Goal: Ask a question: Seek information or help from site administrators or community

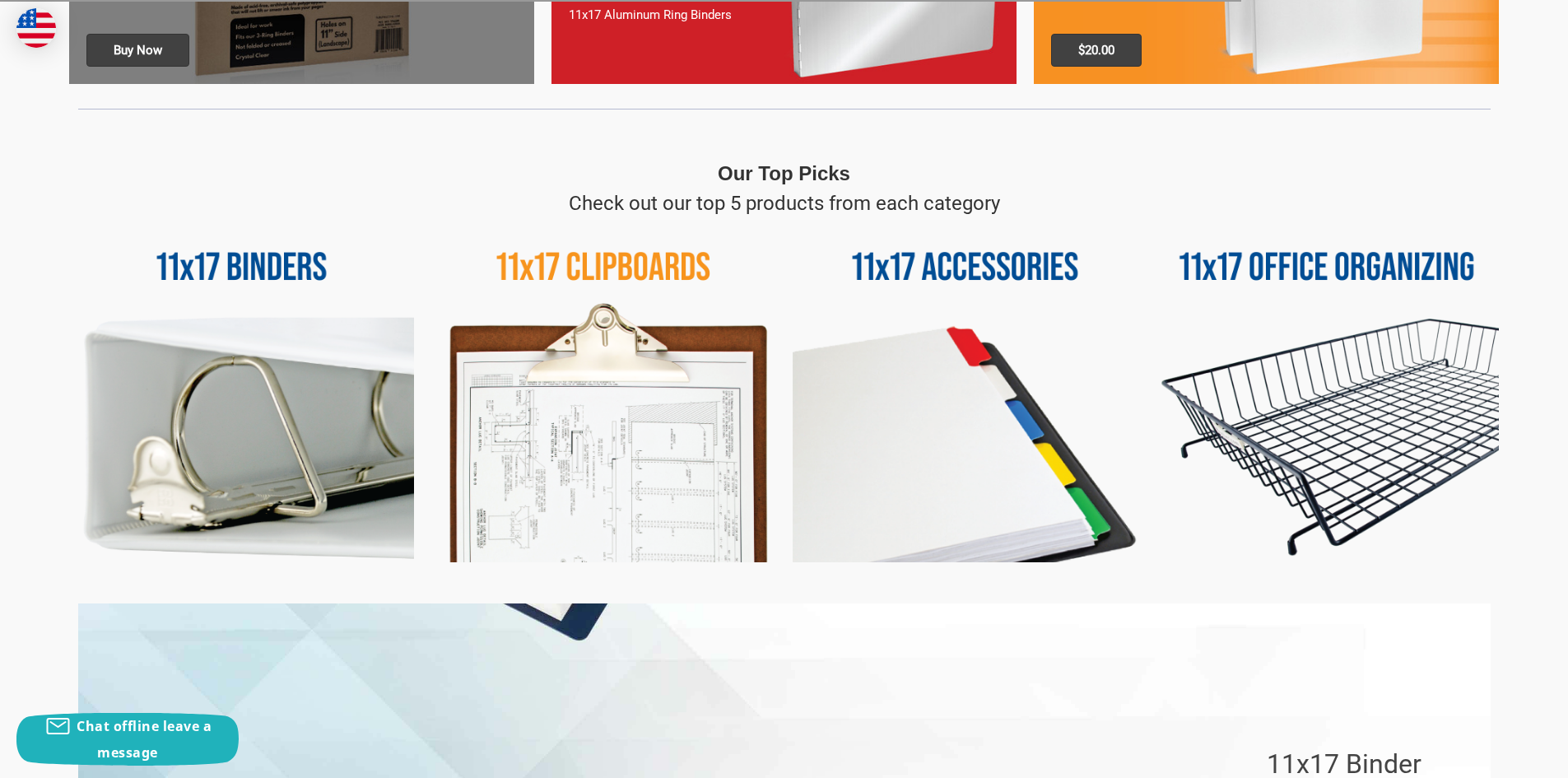
scroll to position [740, 0]
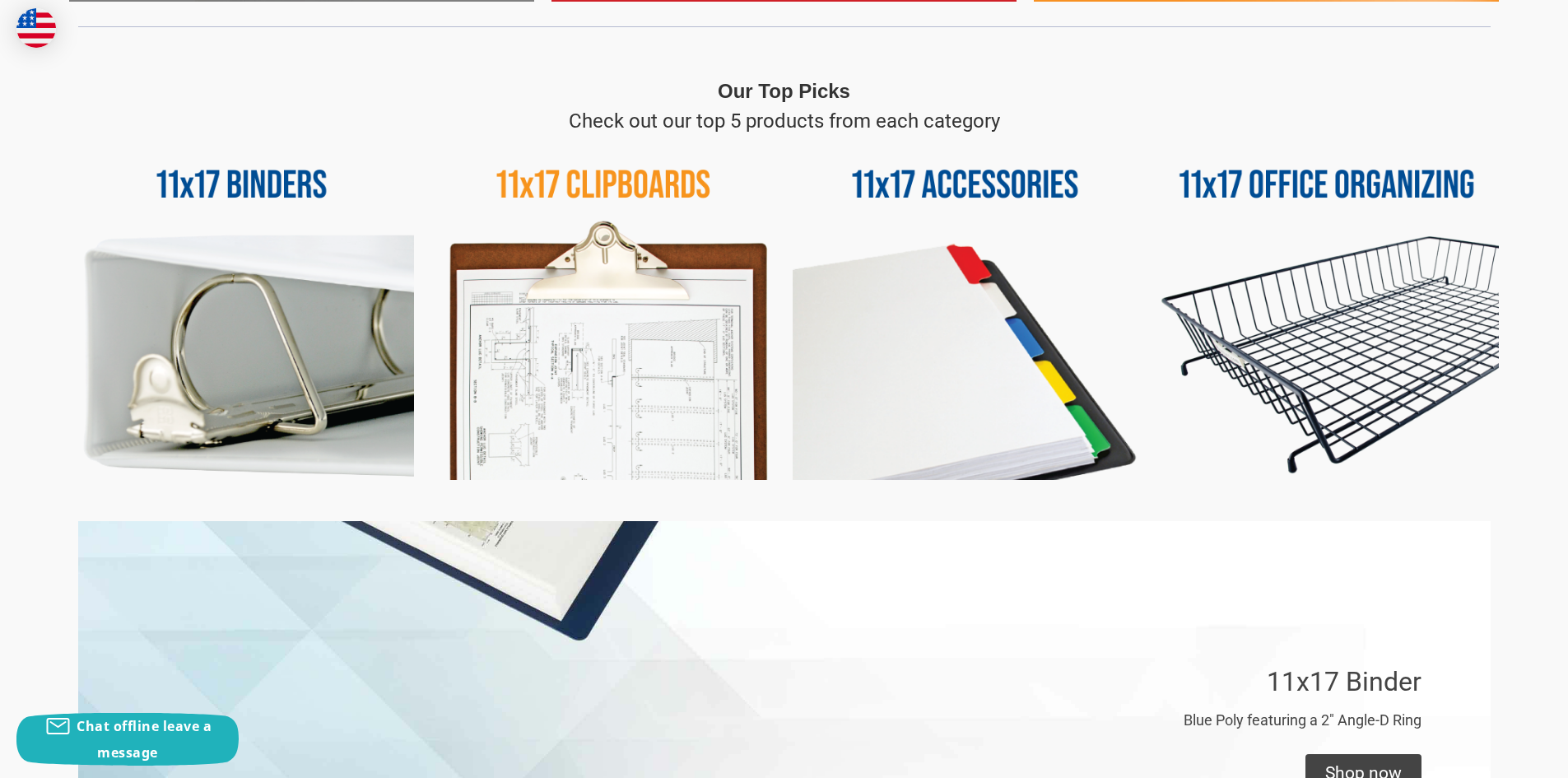
click at [238, 175] on img at bounding box center [242, 308] width 345 height 345
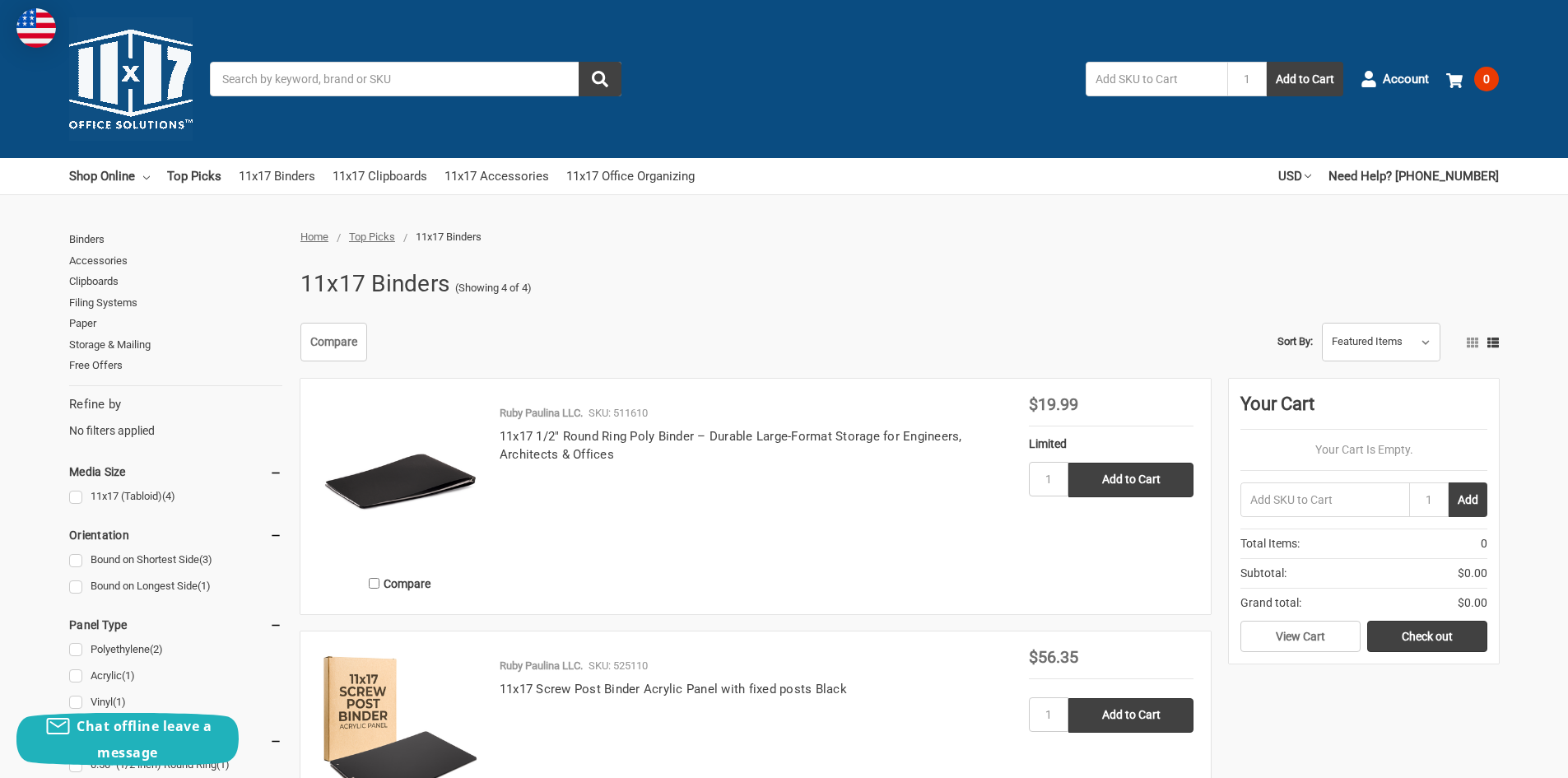
click at [1118, 76] on input "text" at bounding box center [1156, 79] width 141 height 34
type input "615910"
click at [1267, 62] on button "Add to Cart" at bounding box center [1306, 79] width 77 height 34
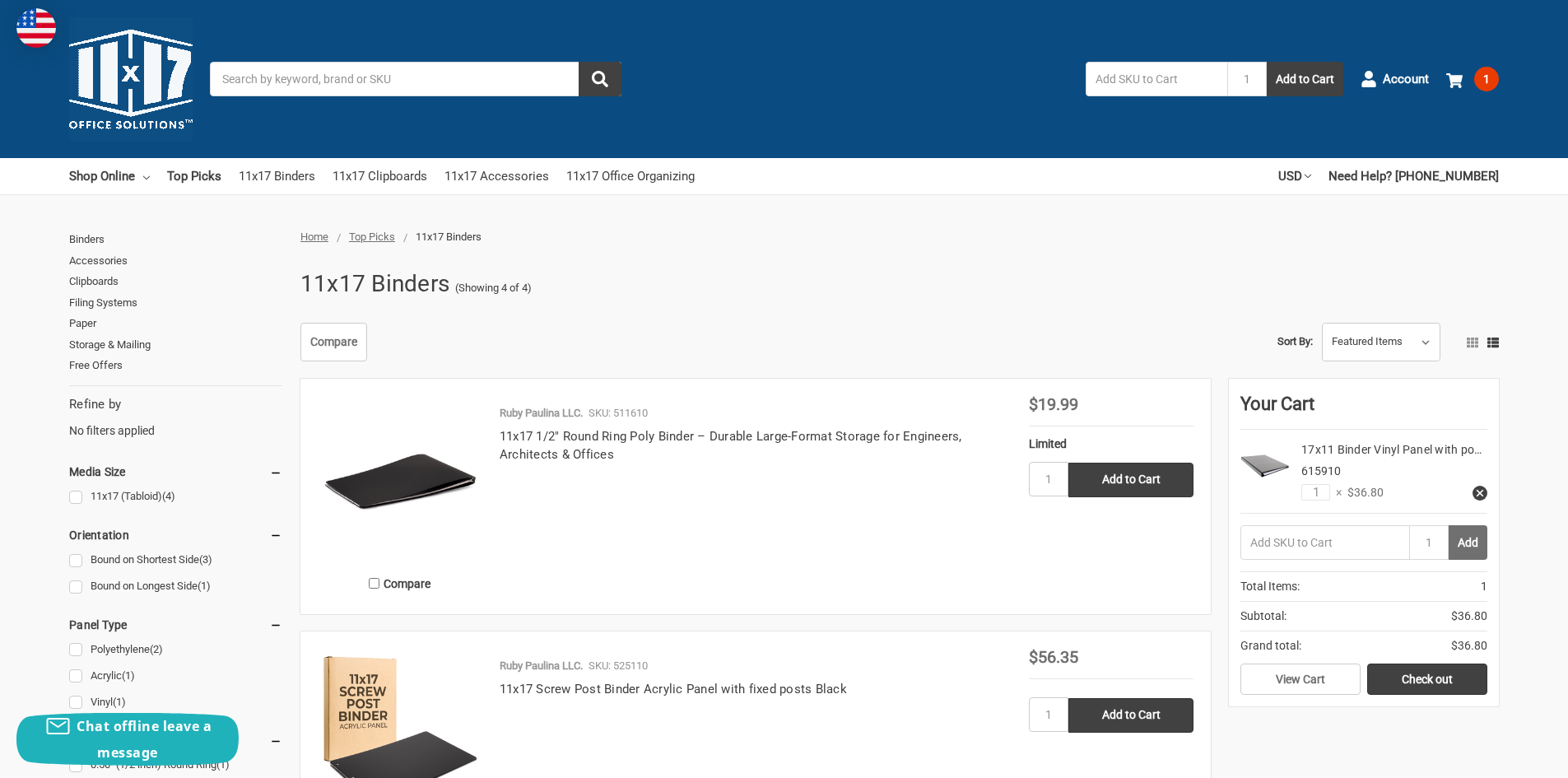
click at [1476, 540] on button "Add" at bounding box center [1468, 542] width 38 height 34
click at [1453, 77] on use at bounding box center [1454, 81] width 17 height 15
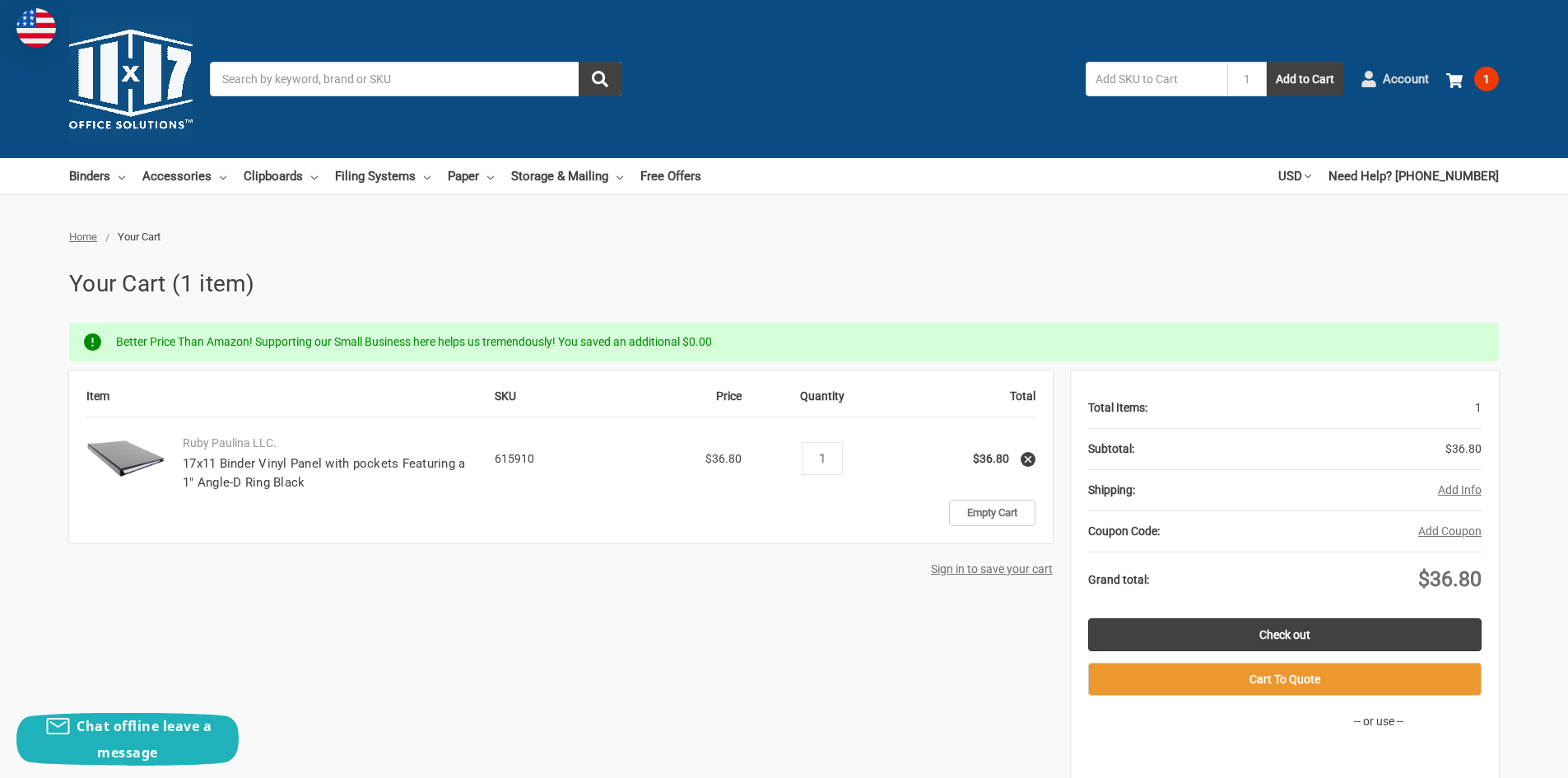
click at [1413, 81] on span "Account" at bounding box center [1405, 79] width 46 height 19
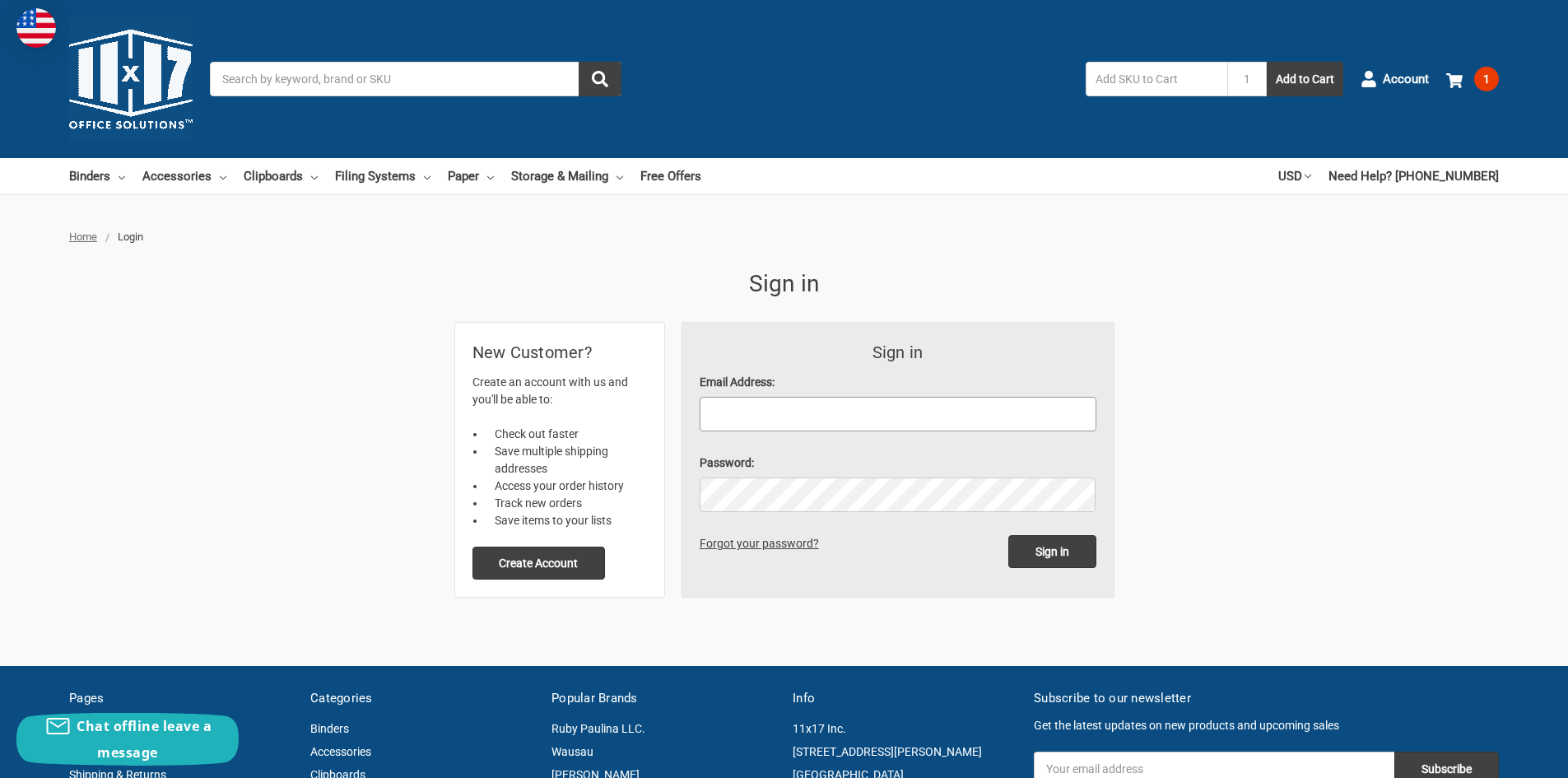
click at [900, 421] on input "Email Address:" at bounding box center [898, 414] width 397 height 34
click at [578, 567] on button "Create Account" at bounding box center [539, 562] width 134 height 33
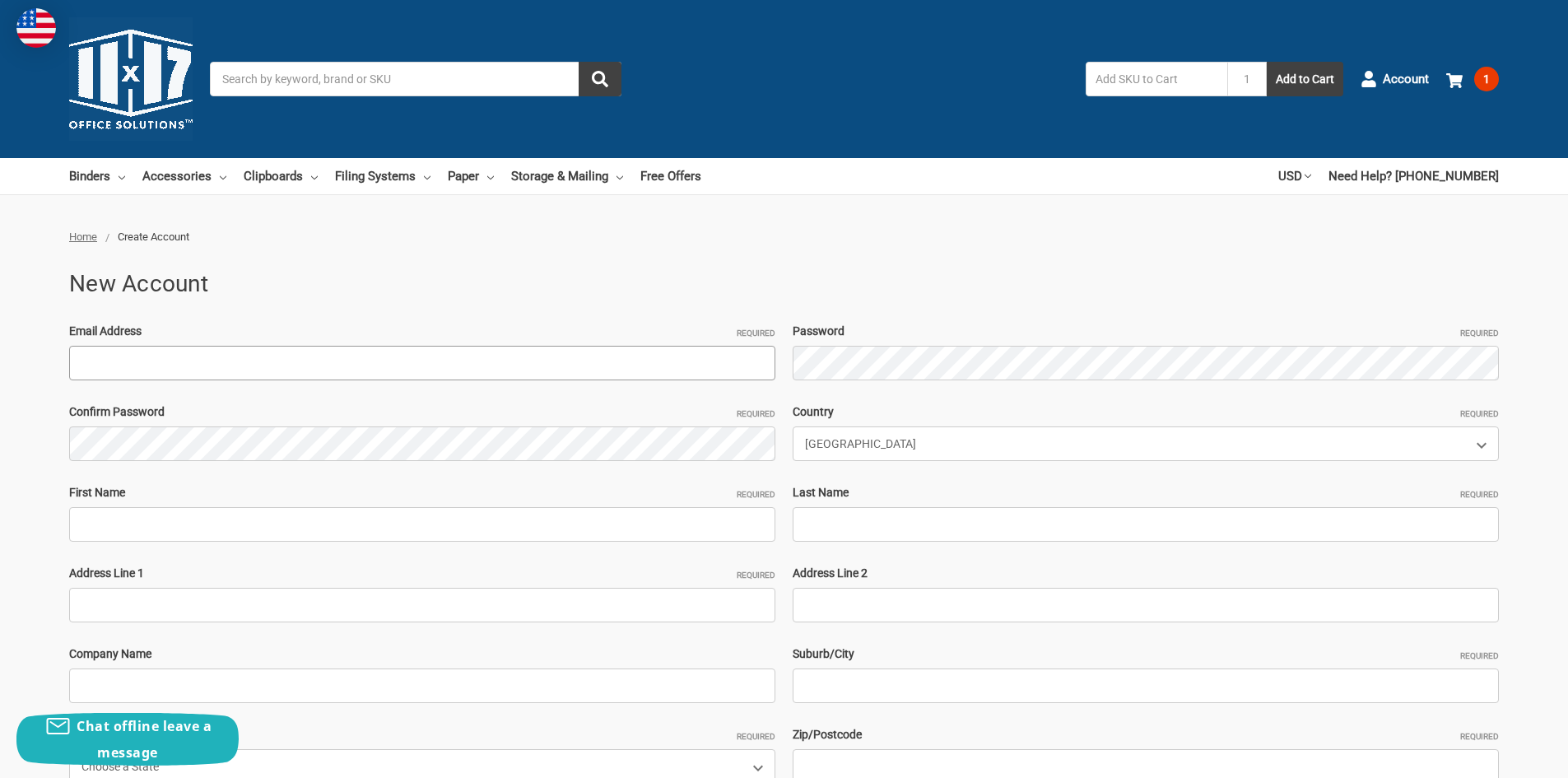
click at [256, 359] on input "Email Address Required" at bounding box center [422, 363] width 706 height 34
type input "[EMAIL_ADDRESS][DOMAIN_NAME]"
type input "Sue"
type input "Sage"
type input "28160 W Cuba Road"
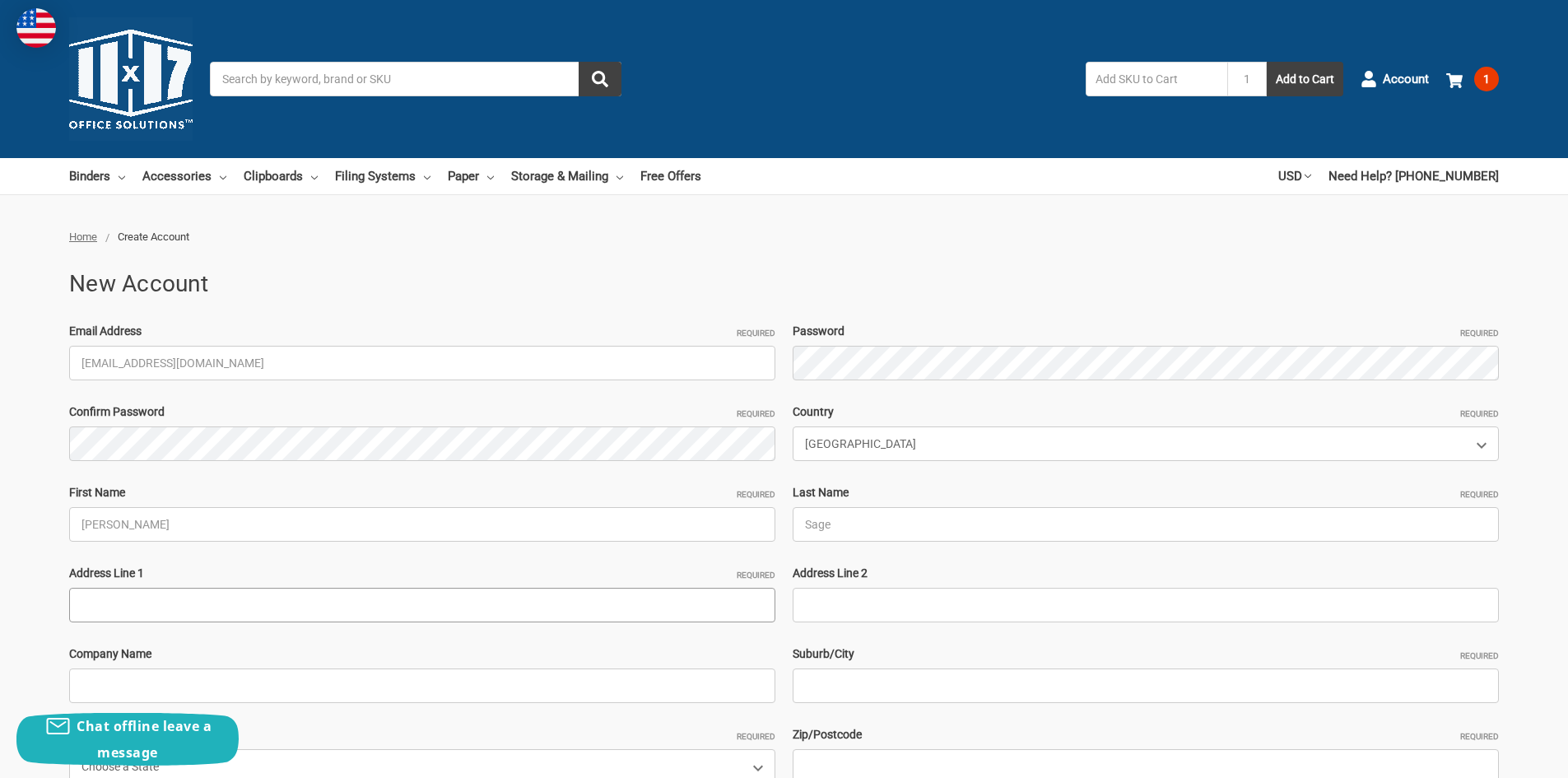
type input "Cuba Township Road District"
type input "BARRINGTON"
select select "Illinois"
type input "60010"
type input "8473817793"
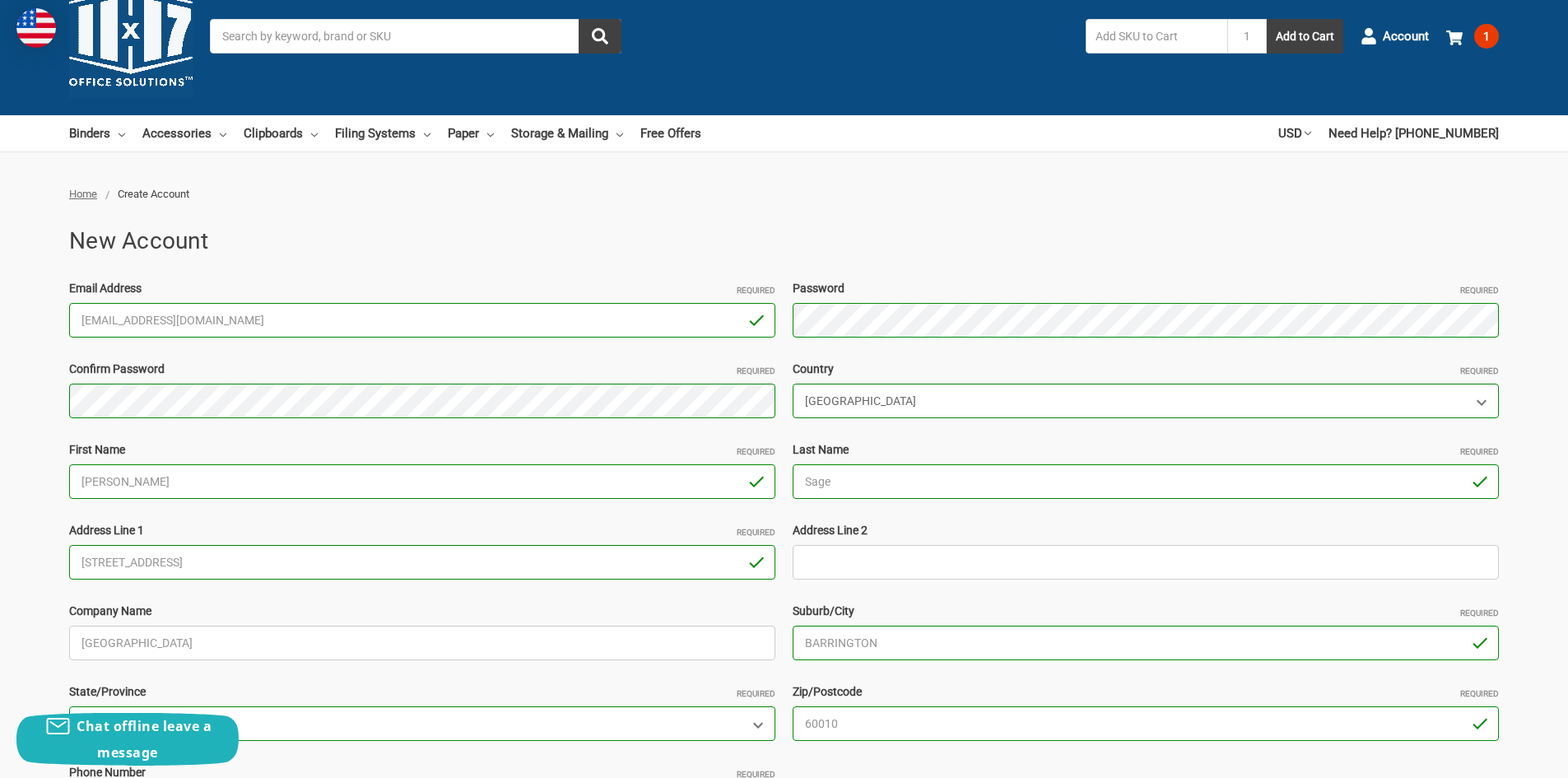
scroll to position [536, 0]
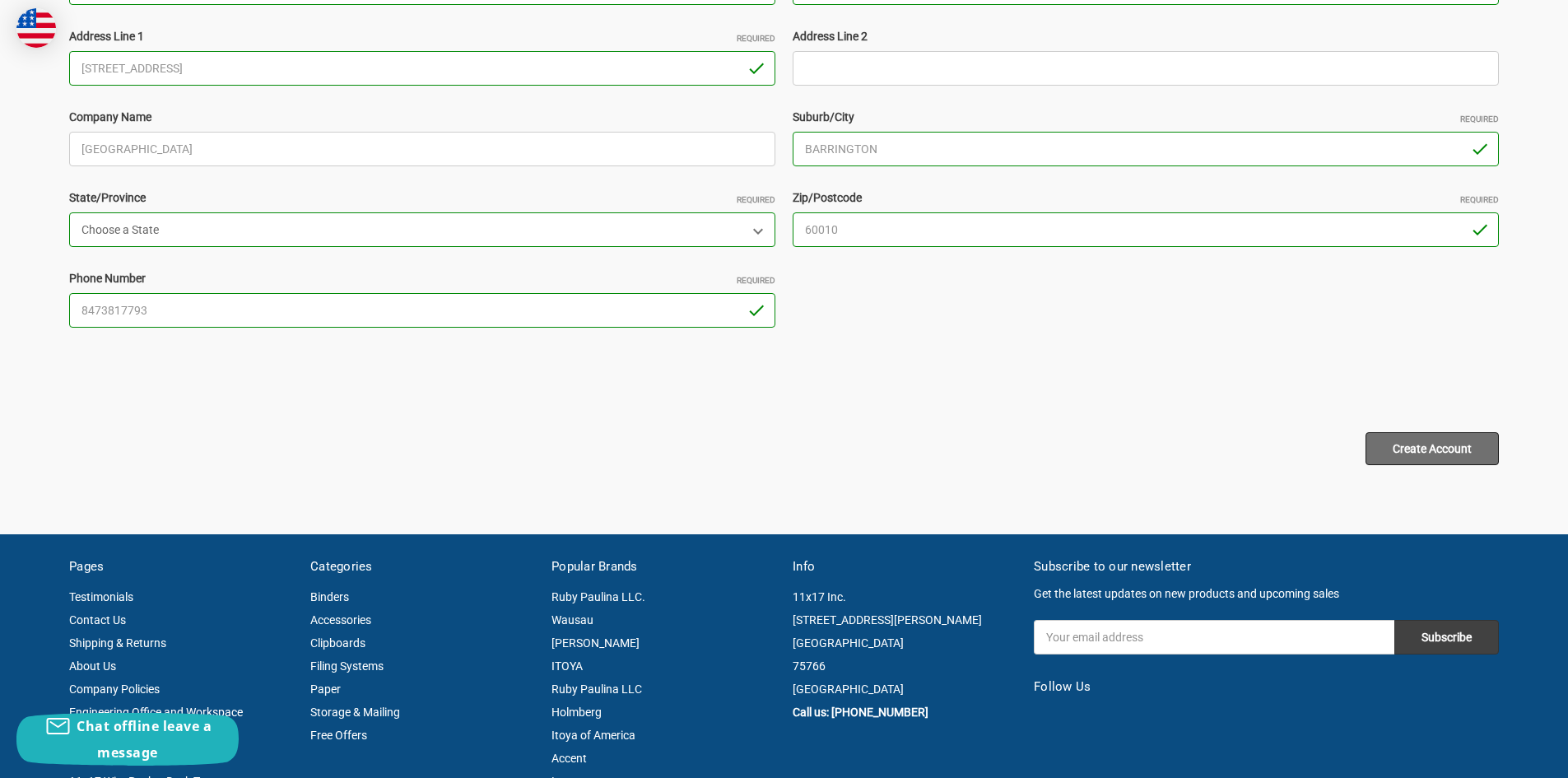
click at [1418, 459] on input "Create Account" at bounding box center [1433, 448] width 134 height 33
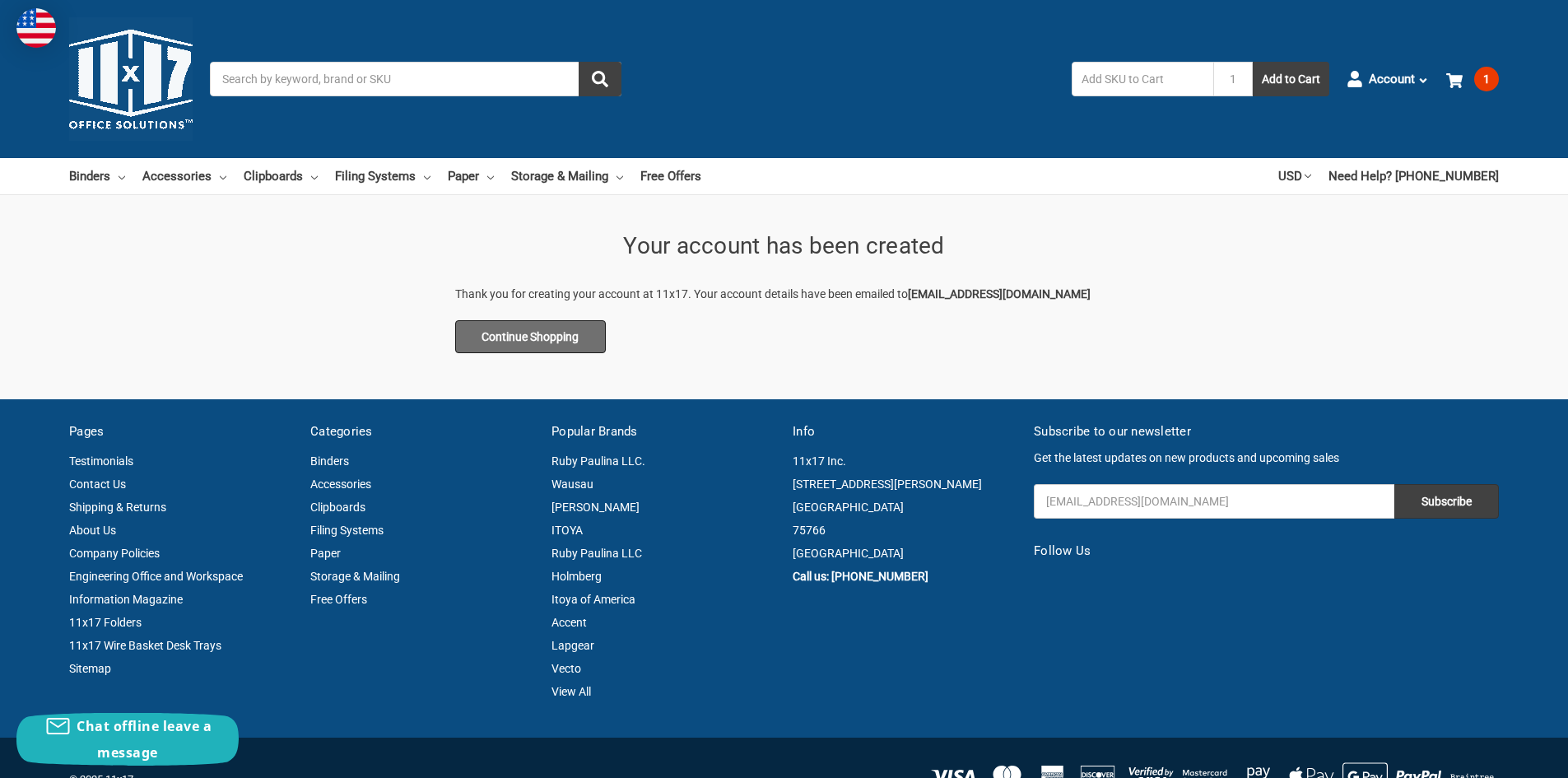
click at [574, 345] on link "Continue Shopping" at bounding box center [531, 336] width 151 height 33
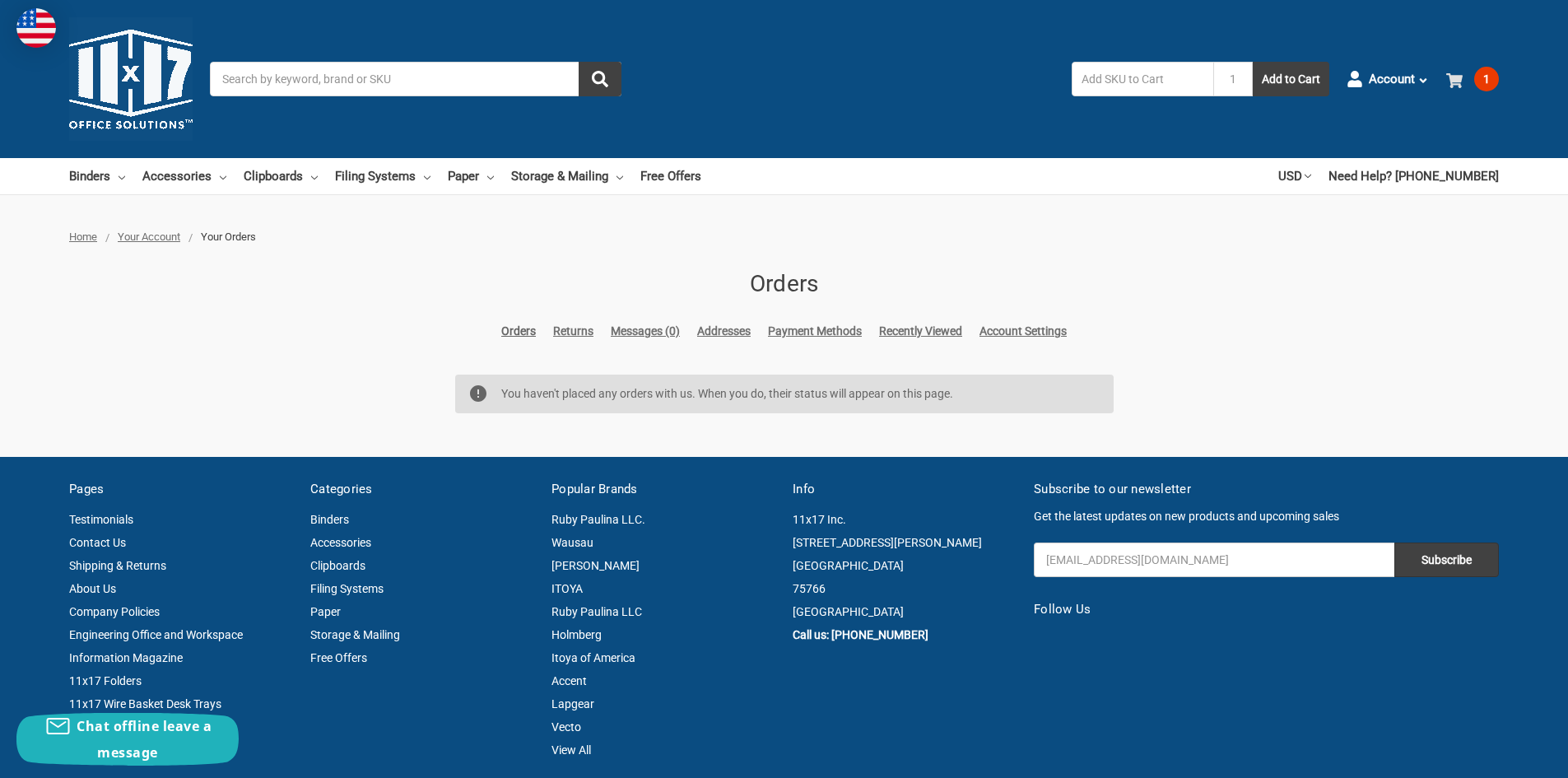
click at [1453, 75] on icon at bounding box center [1454, 81] width 17 height 17
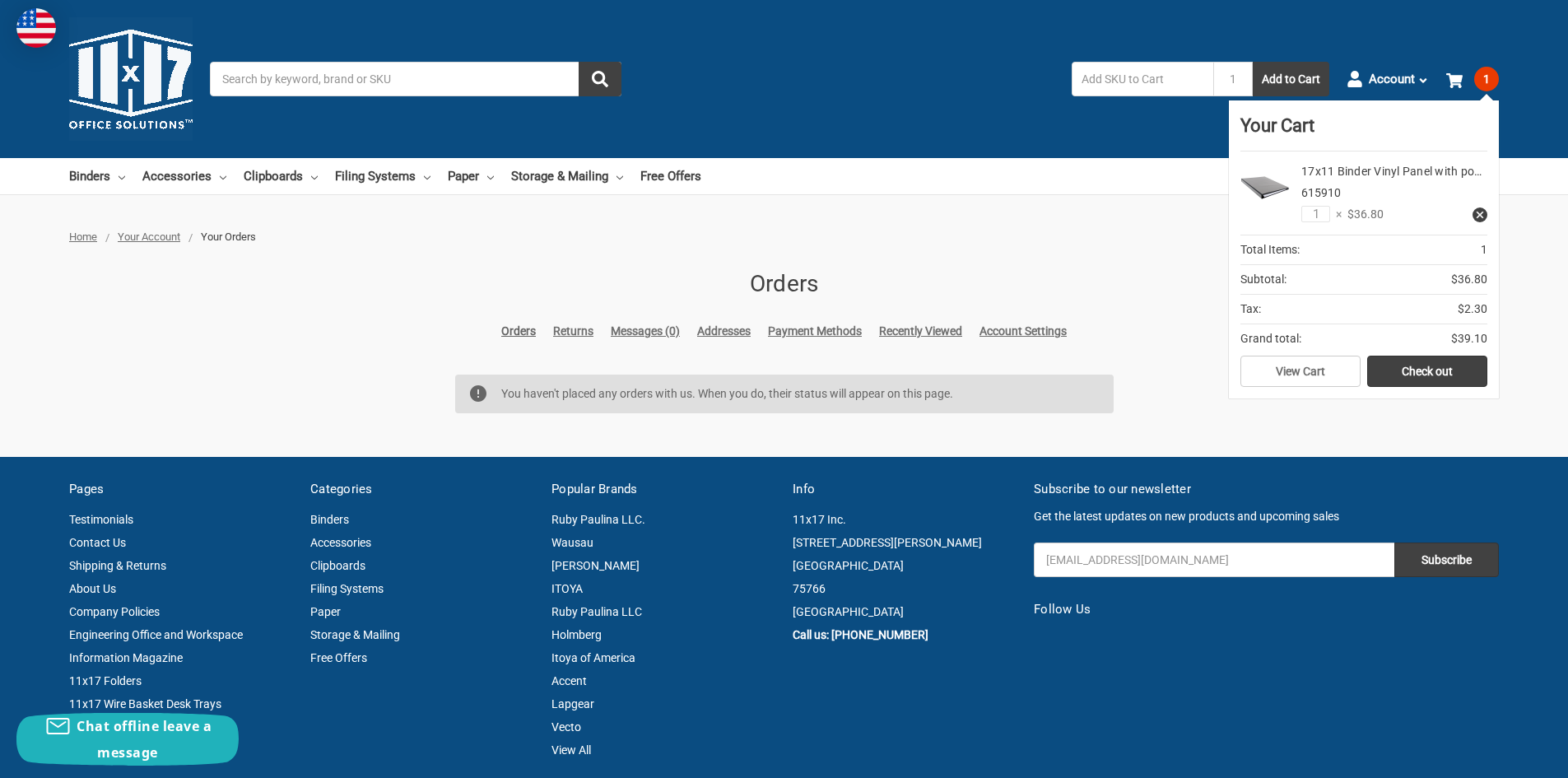
click at [1153, 287] on div "Home Your Account Your Orders Orders Orders Returns Messages (0) Addresses Paym…" at bounding box center [784, 325] width 1568 height 193
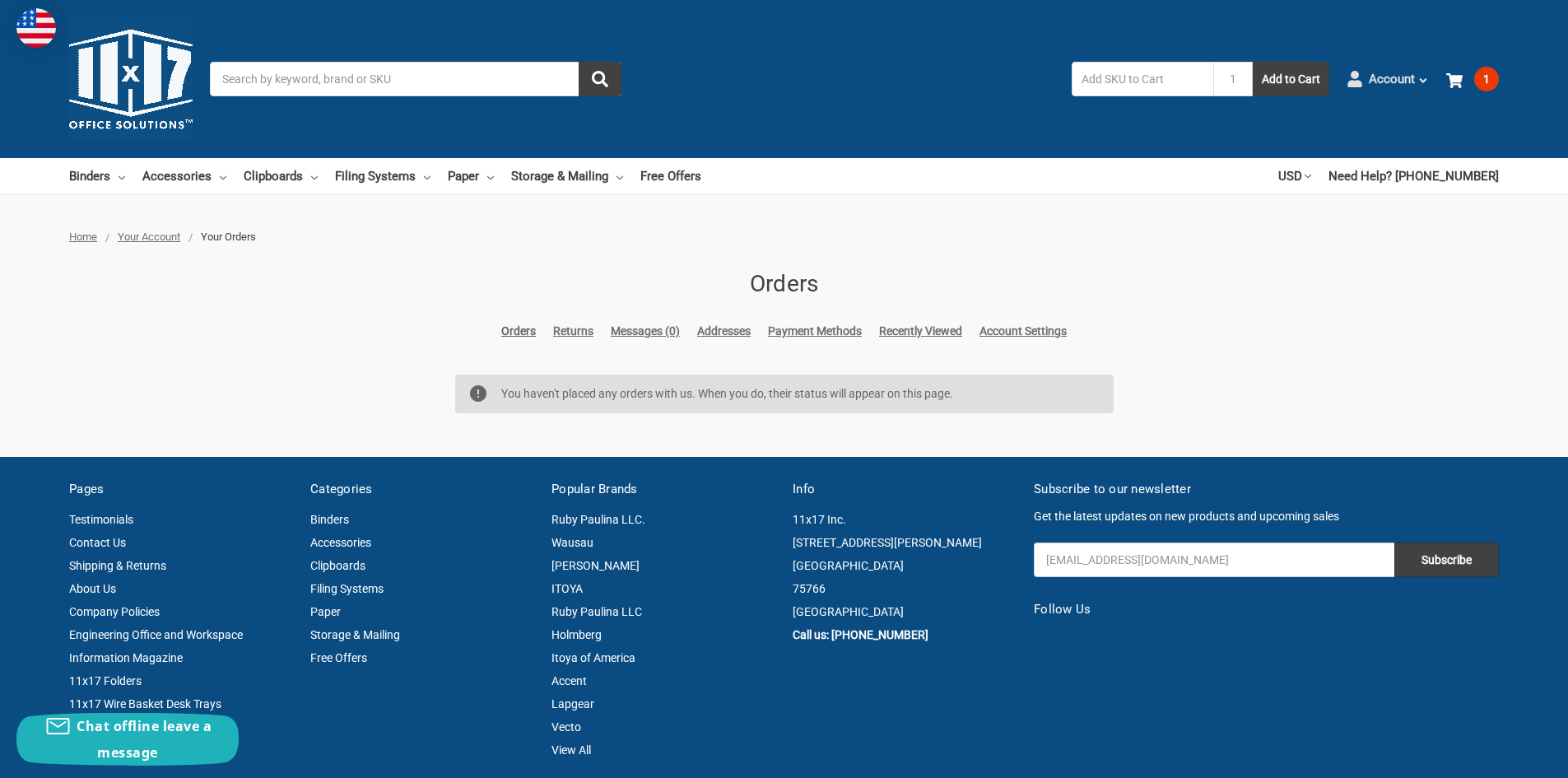
click at [1394, 77] on span "Account" at bounding box center [1392, 79] width 46 height 19
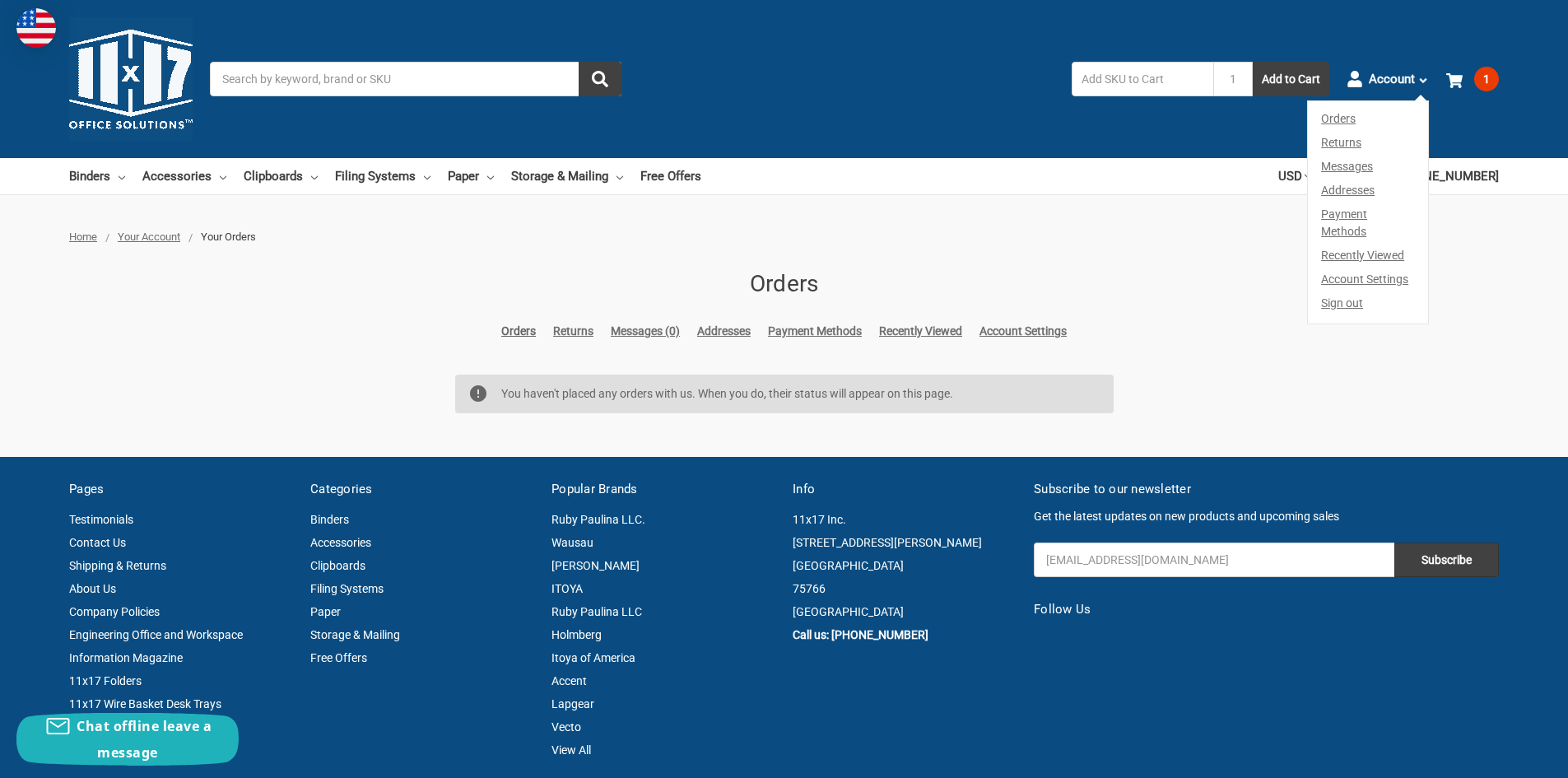
click at [1355, 162] on link "Messages" at bounding box center [1368, 166] width 120 height 24
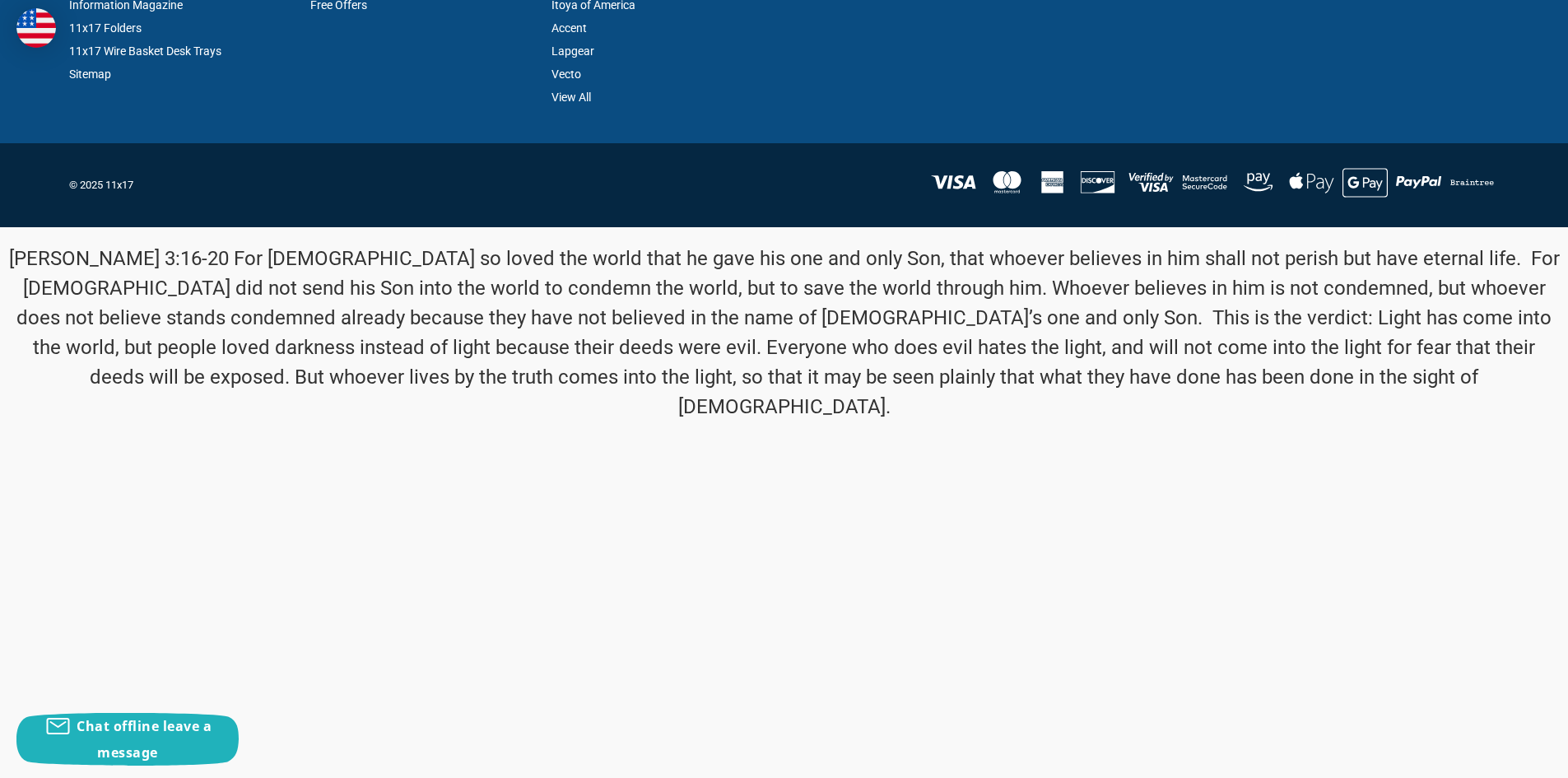
scroll to position [12, 0]
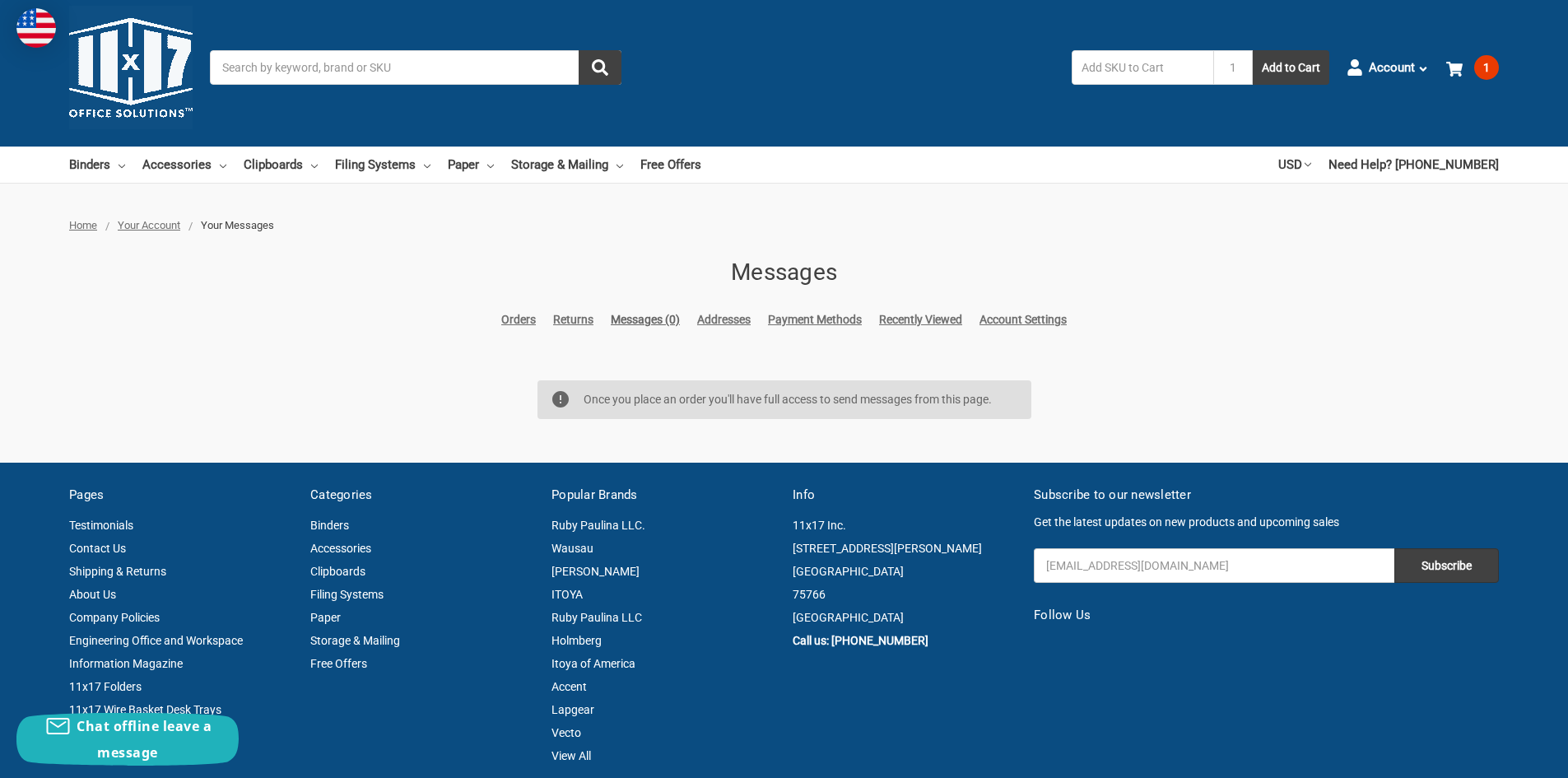
click at [1009, 321] on link "Account Settings" at bounding box center [1023, 319] width 87 height 18
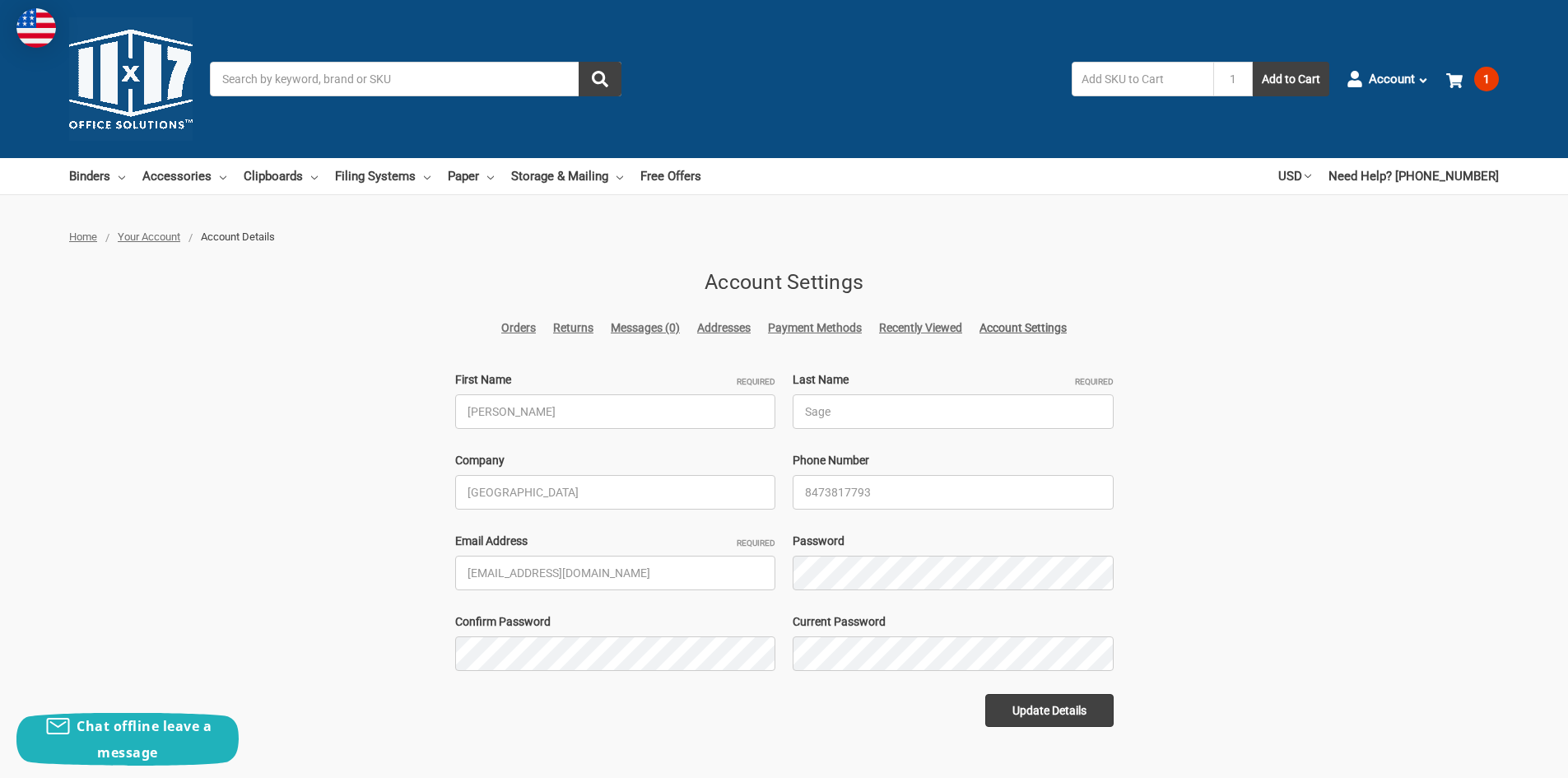
click at [629, 322] on link "Messages (0)" at bounding box center [645, 328] width 69 height 18
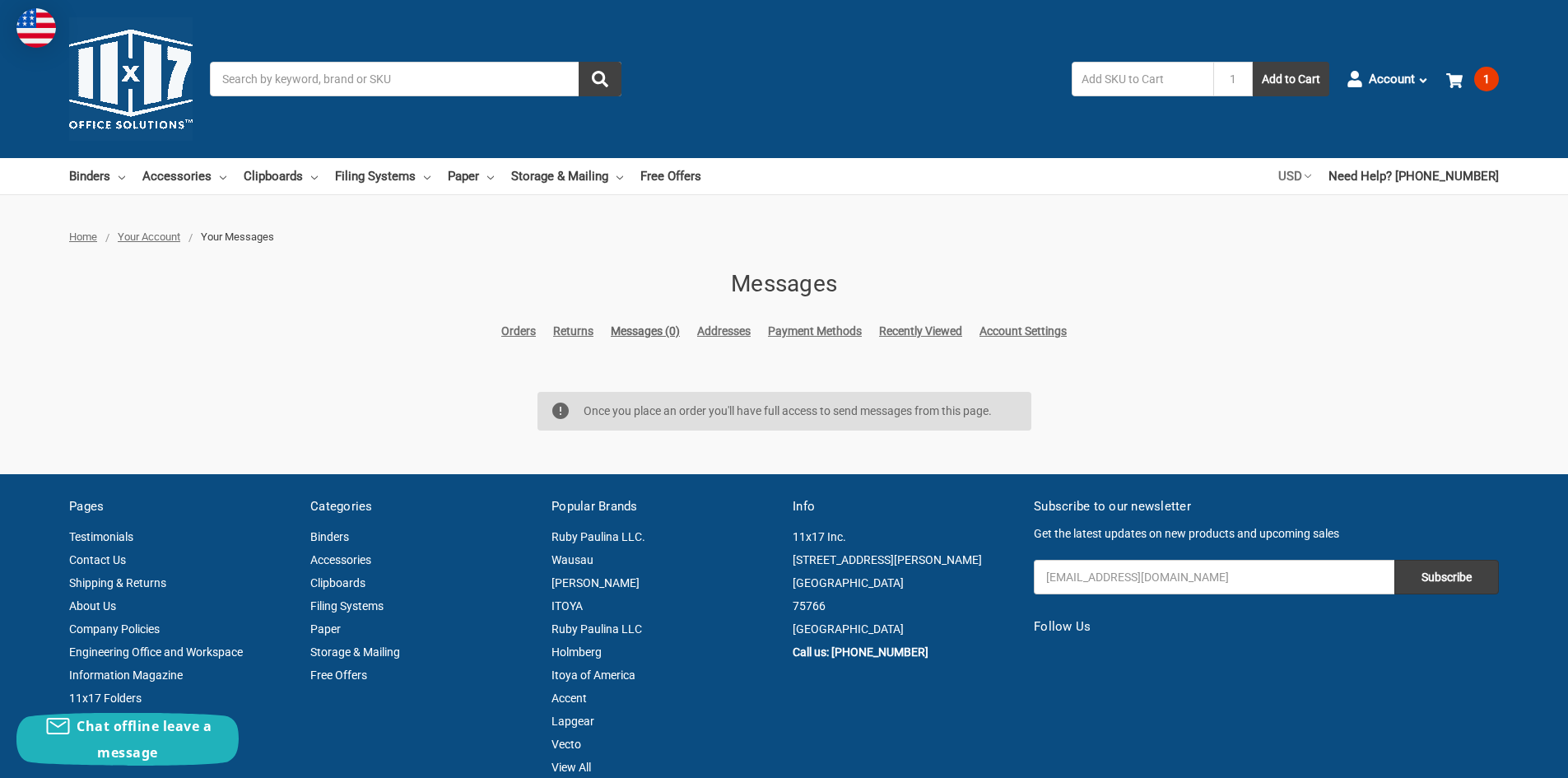
click at [1311, 181] on link "USD" at bounding box center [1294, 175] width 33 height 36
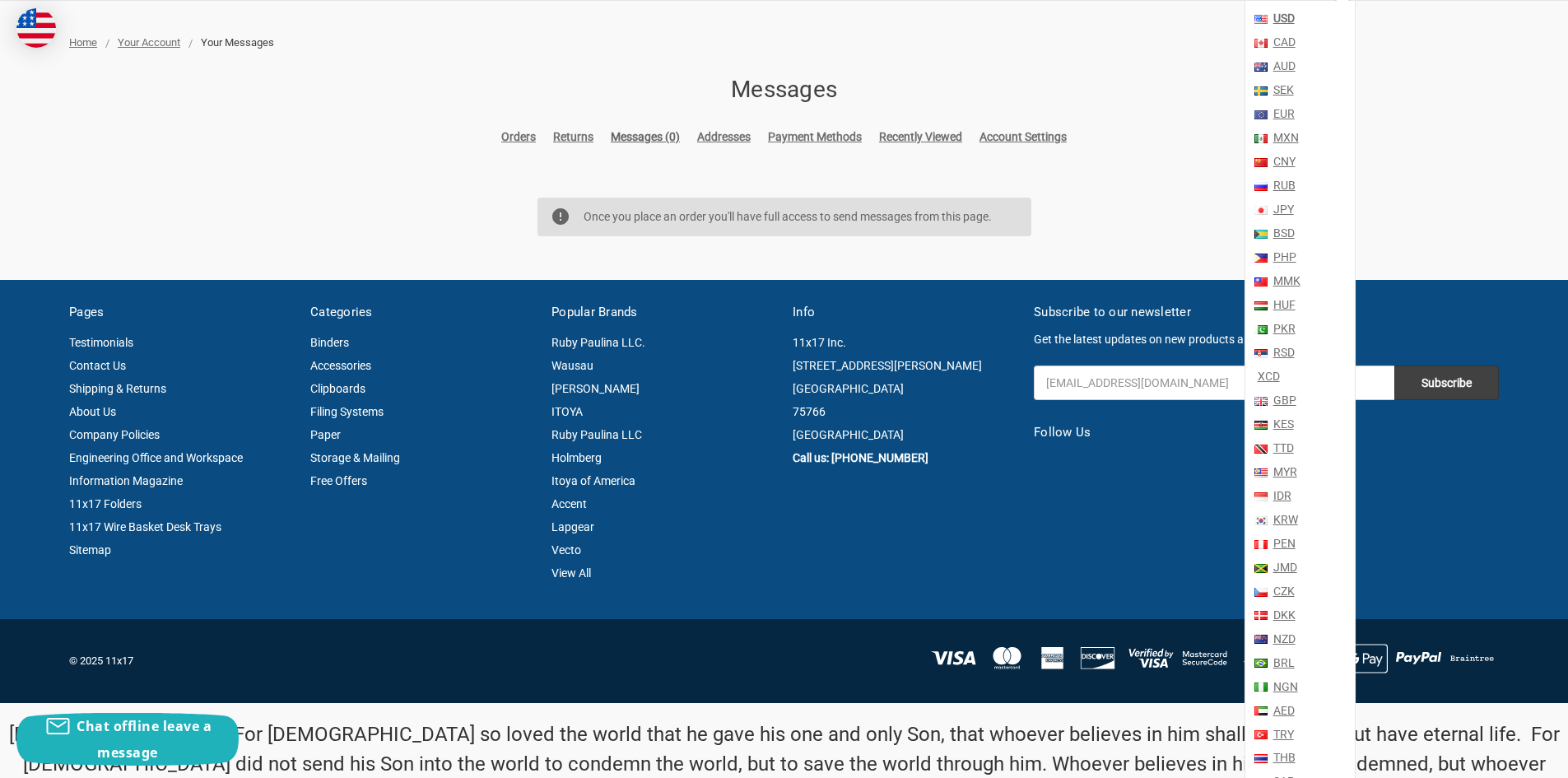
click at [1031, 150] on div "Messages Orders Returns Messages (0) Addresses Payment Methods Recently Viewed …" at bounding box center [785, 159] width 659 height 173
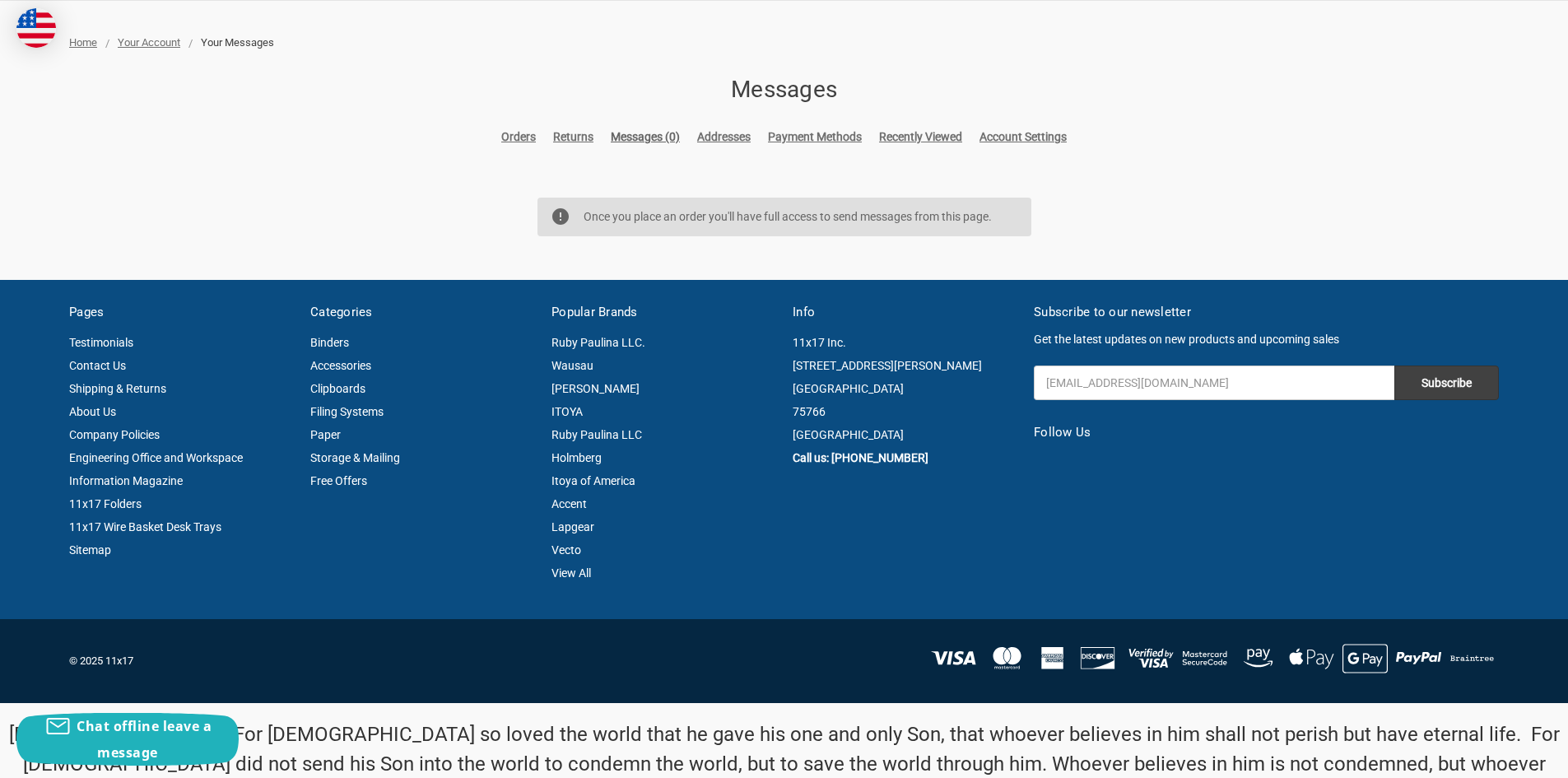
scroll to position [0, 0]
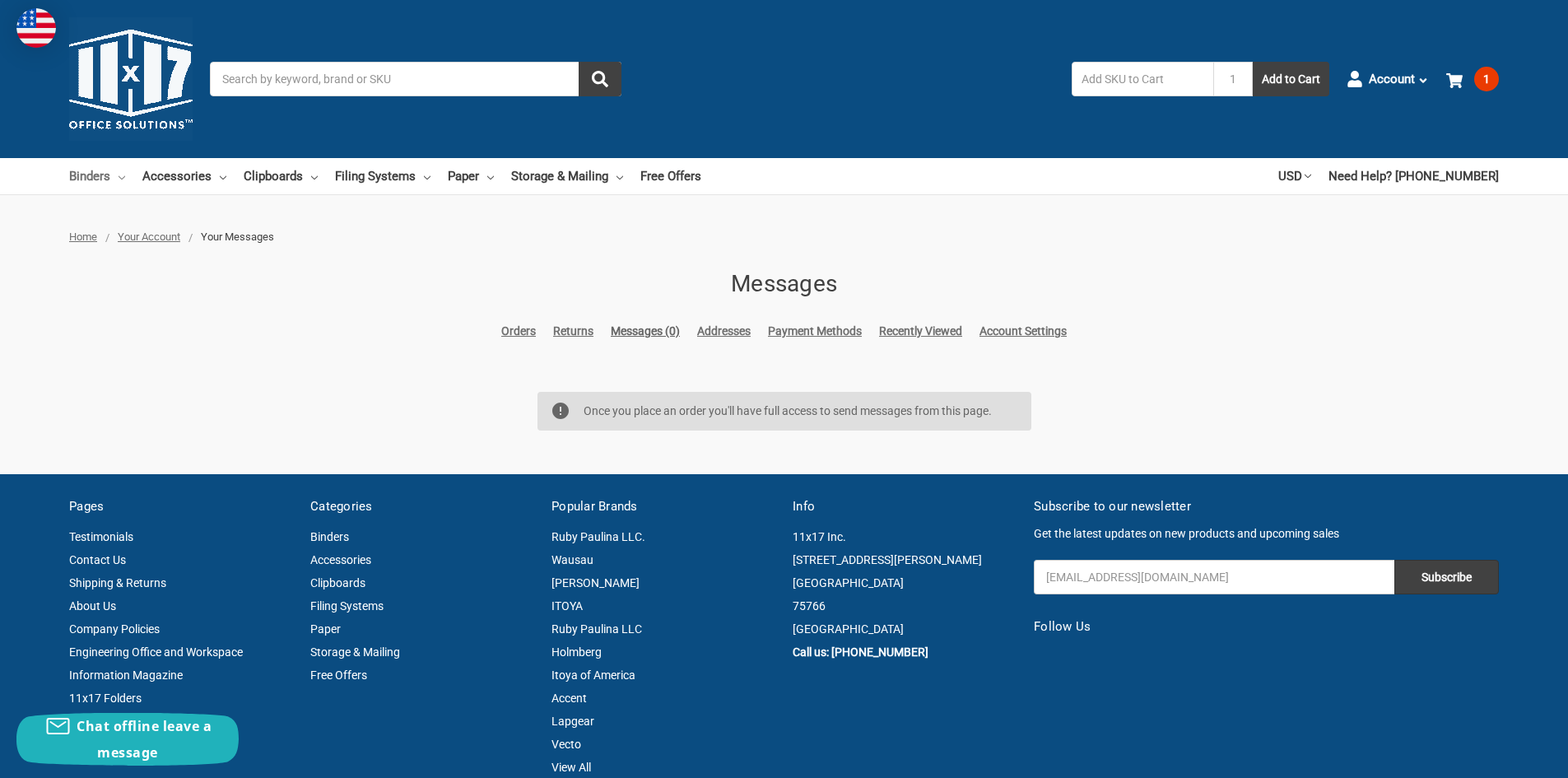
click at [112, 173] on link "Binders" at bounding box center [97, 175] width 56 height 36
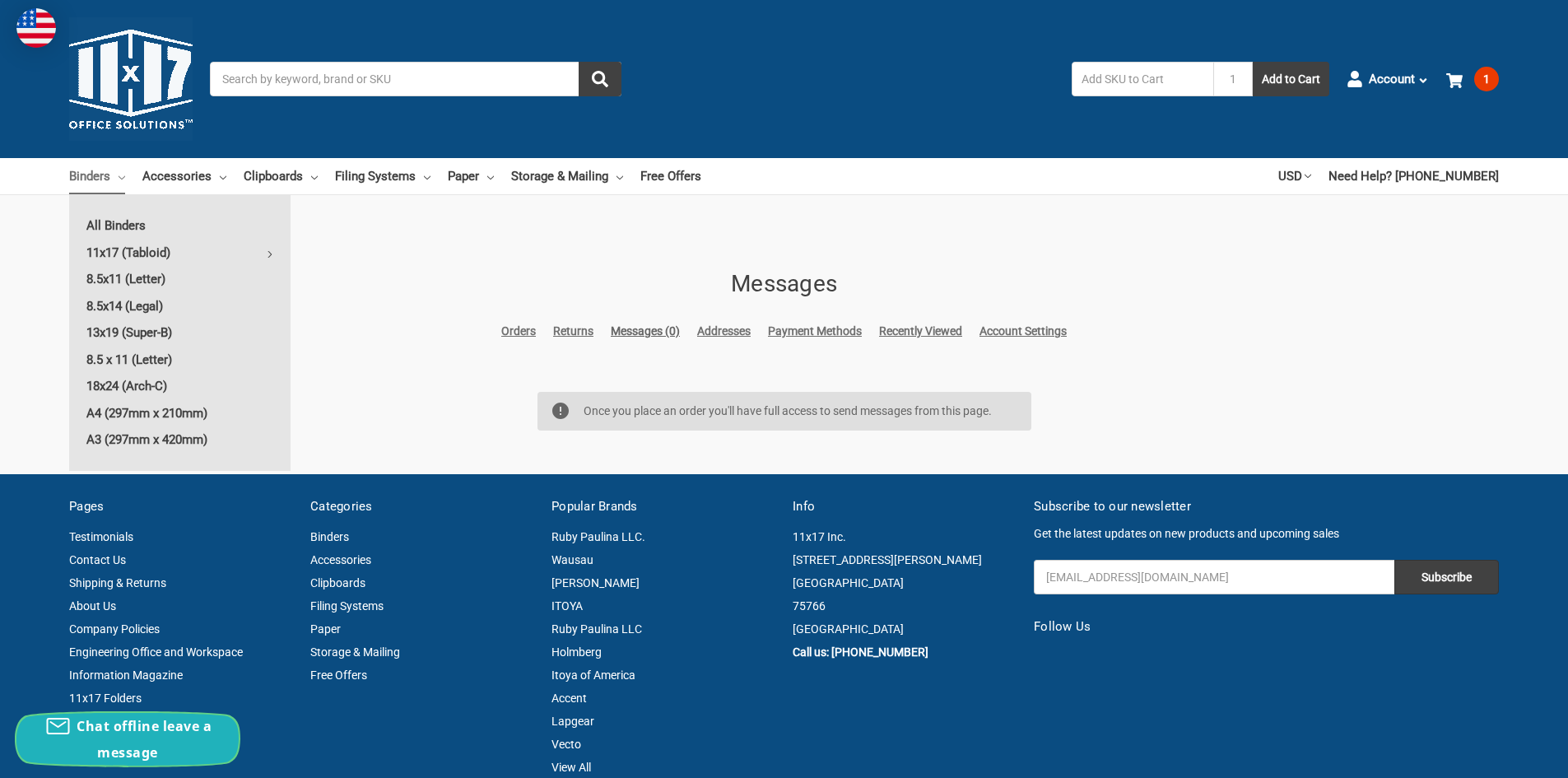
click at [124, 730] on span "Chat offline leave a message" at bounding box center [145, 739] width 135 height 44
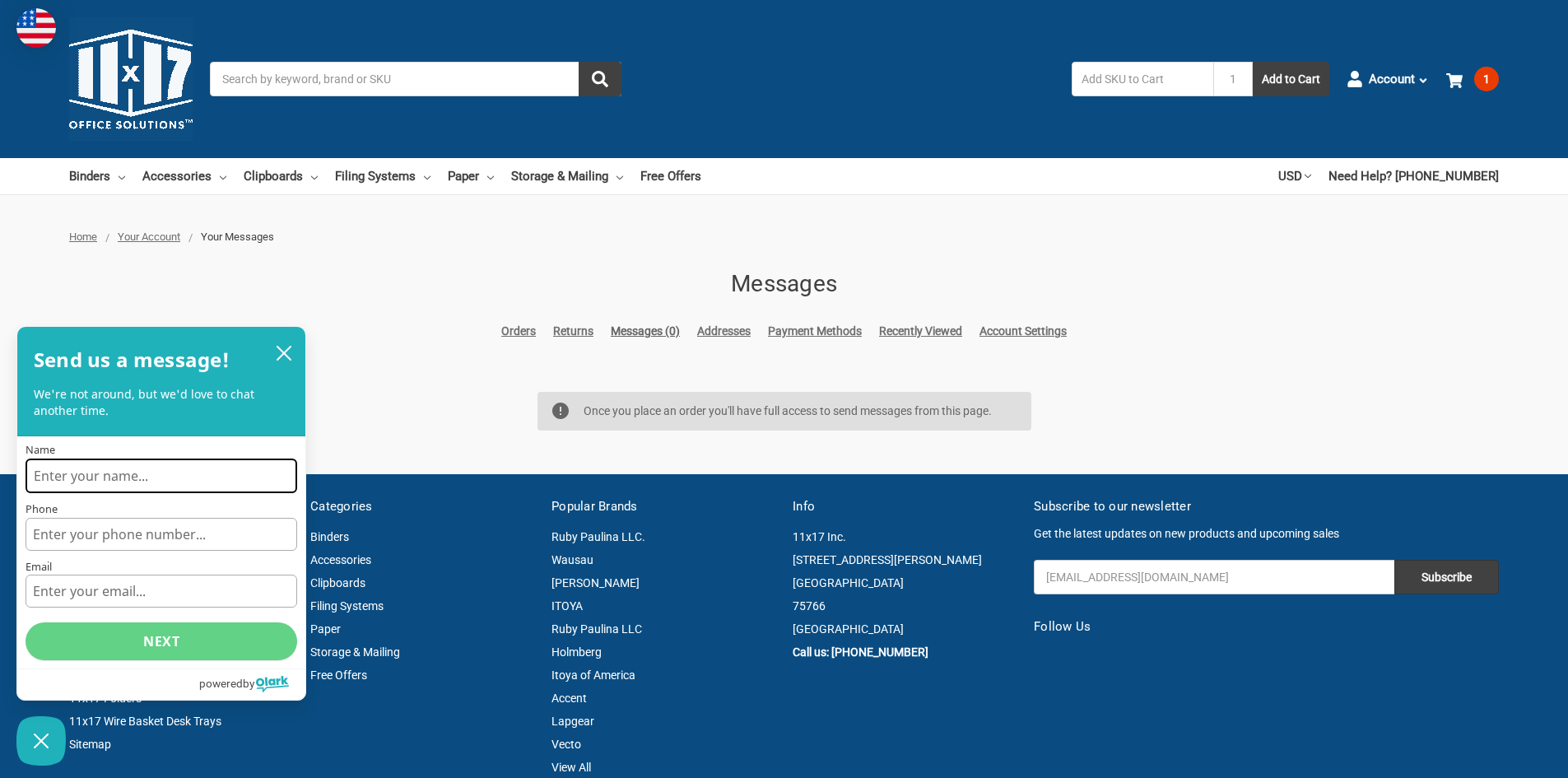
click at [150, 474] on input "Name" at bounding box center [161, 475] width 272 height 34
type input "[PERSON_NAME]"
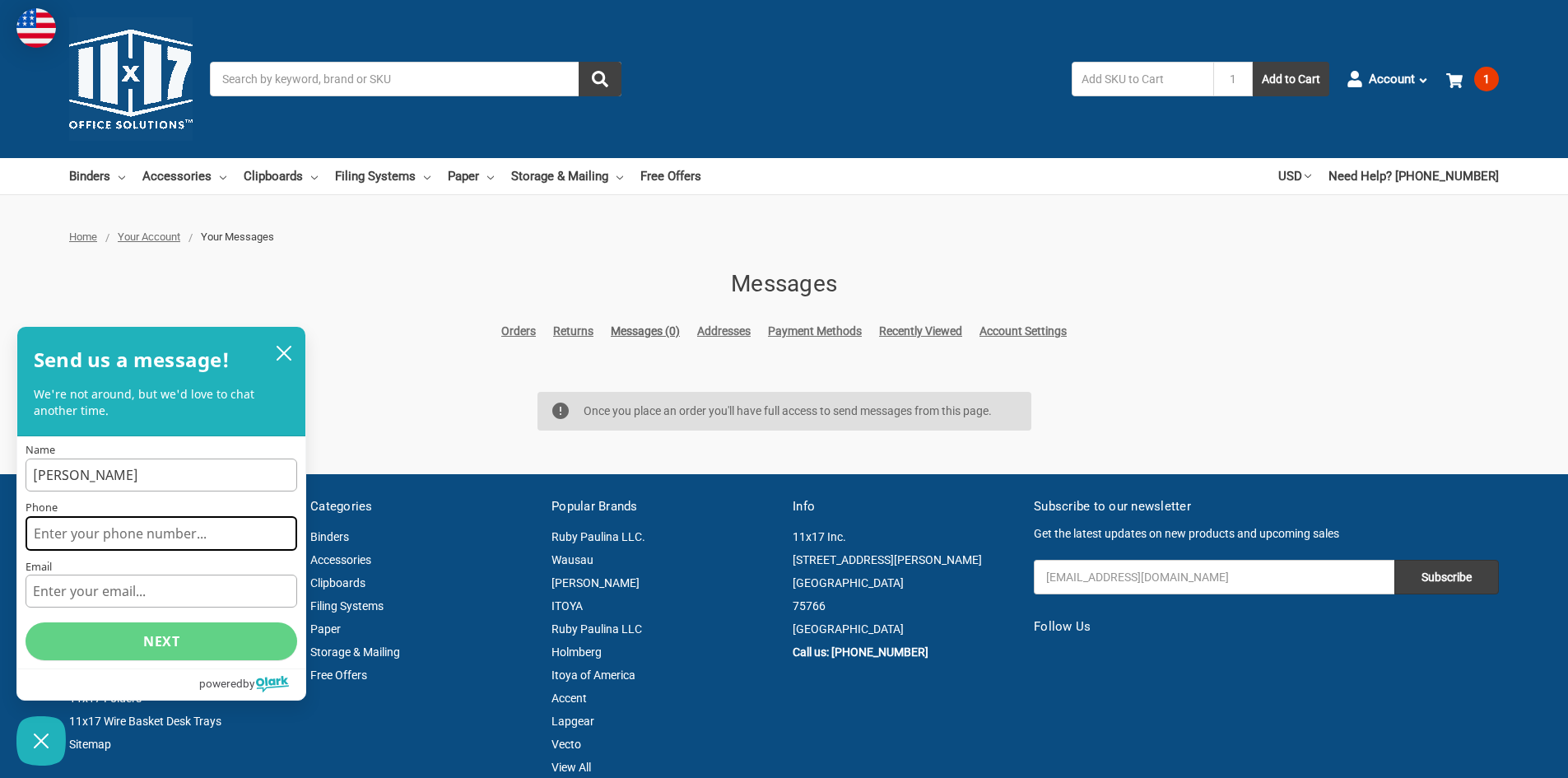
type input "18473817793"
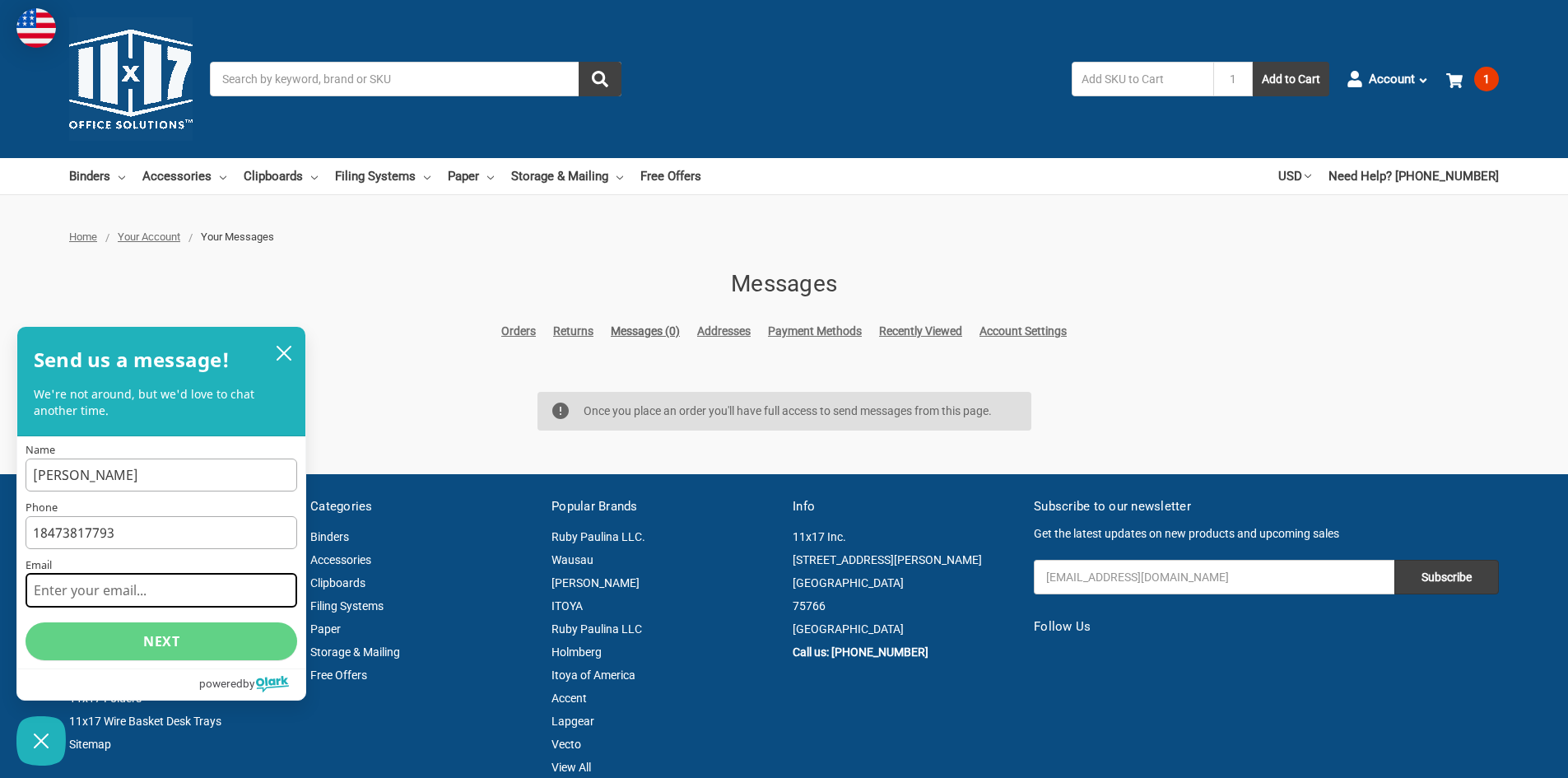
type input "[EMAIL_ADDRESS][DOMAIN_NAME]"
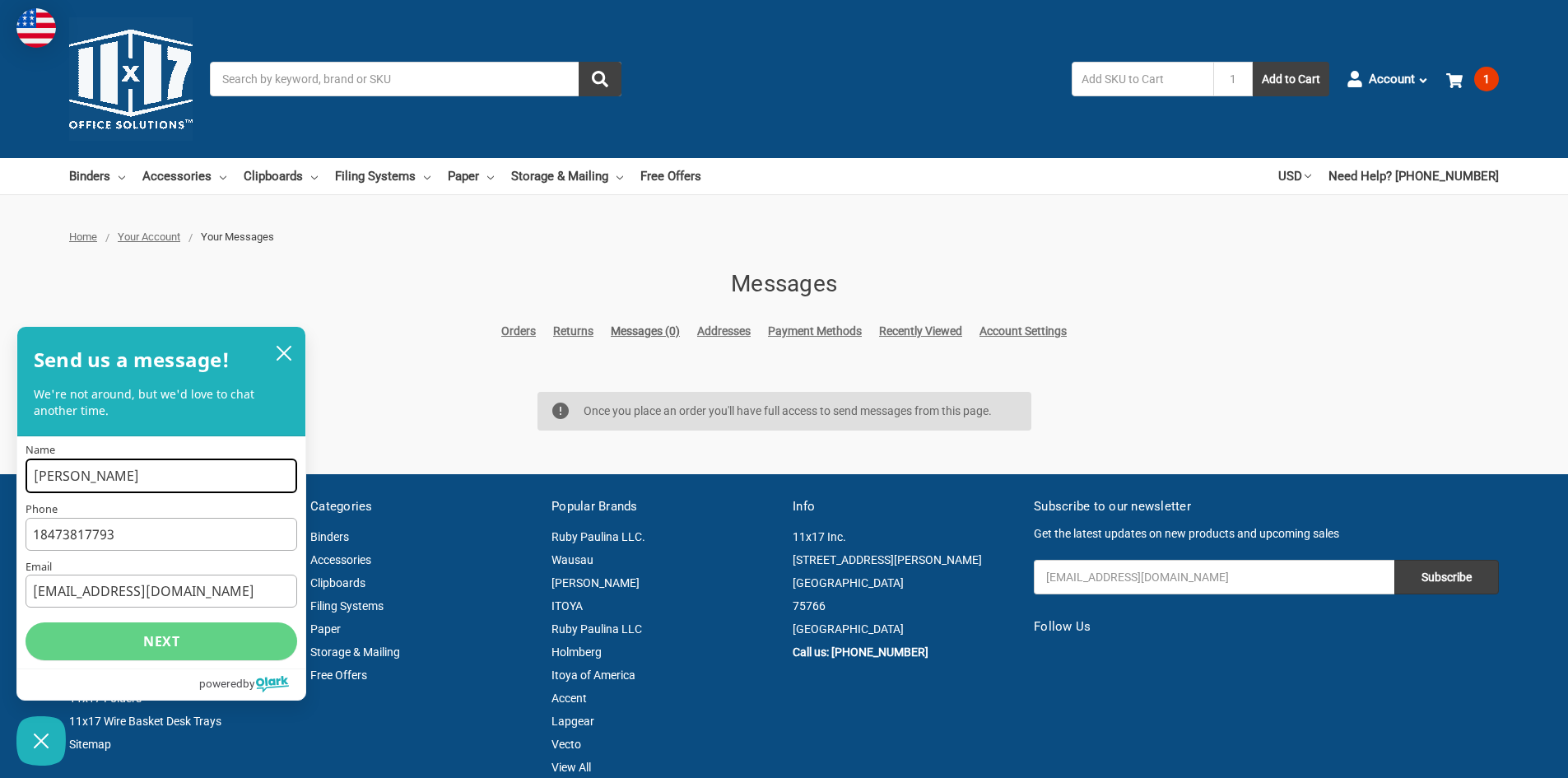
scroll to position [165, 0]
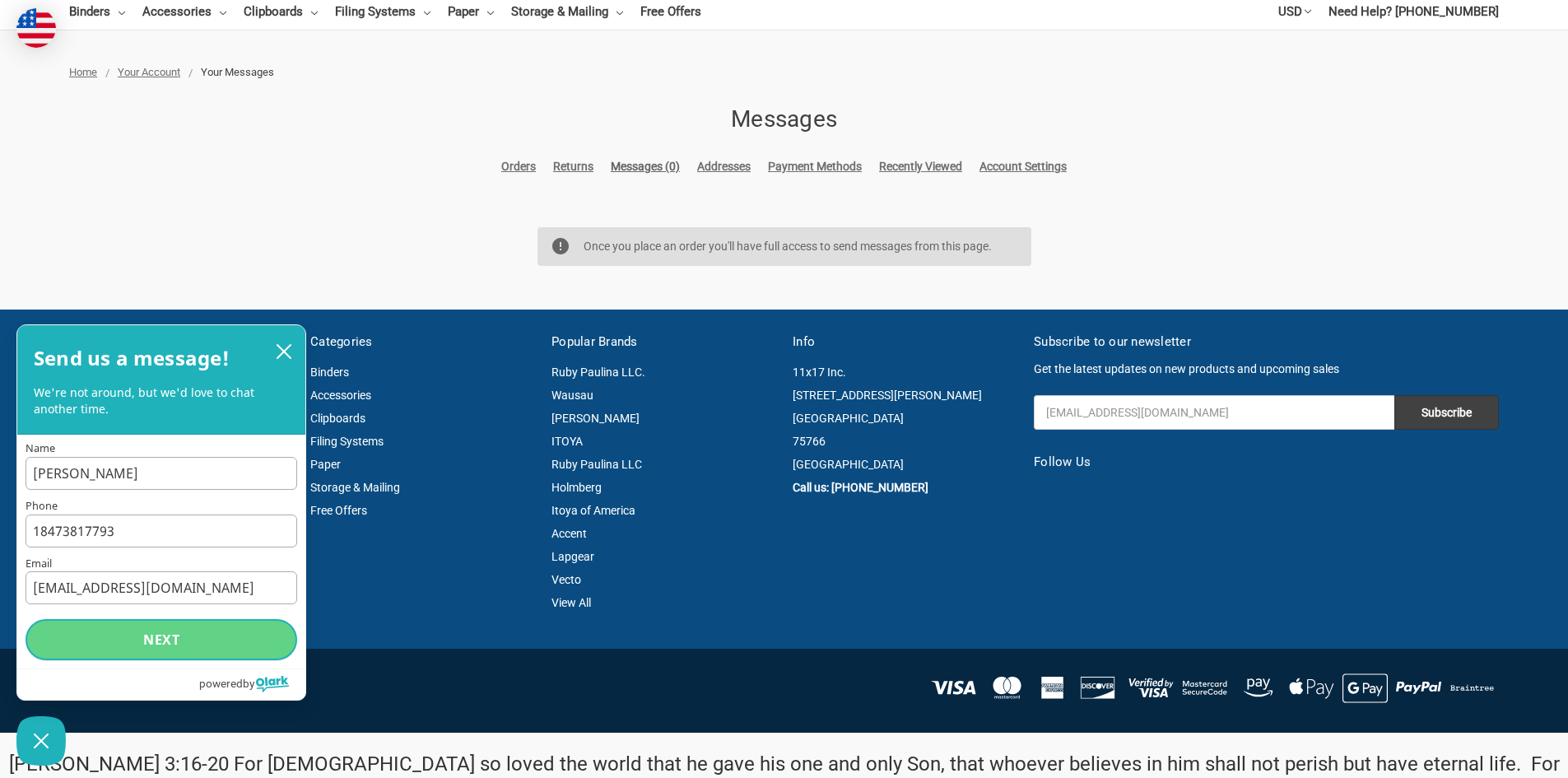
click at [156, 659] on button "Next" at bounding box center [161, 639] width 272 height 41
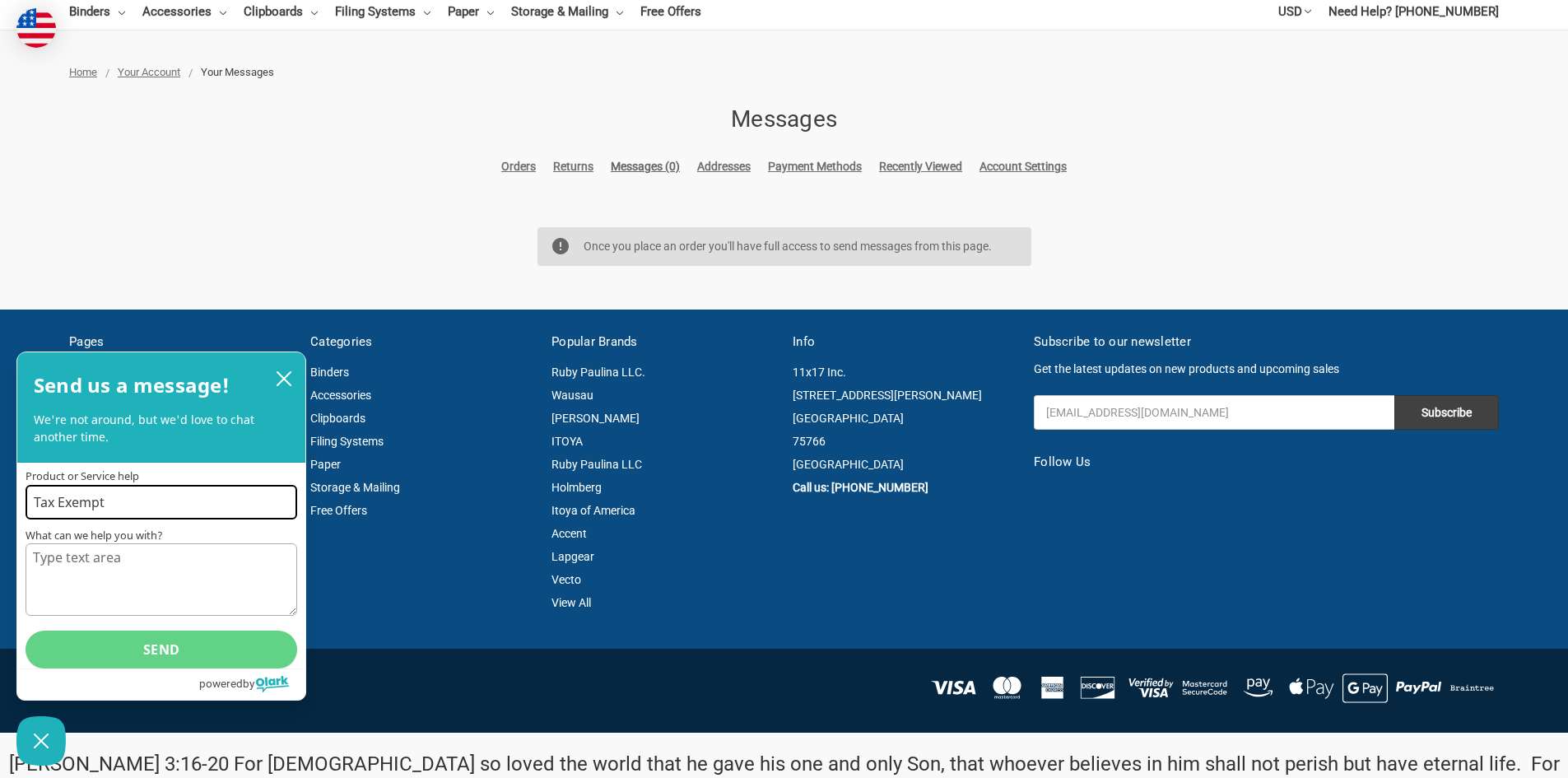
type input "Tax Exempt"
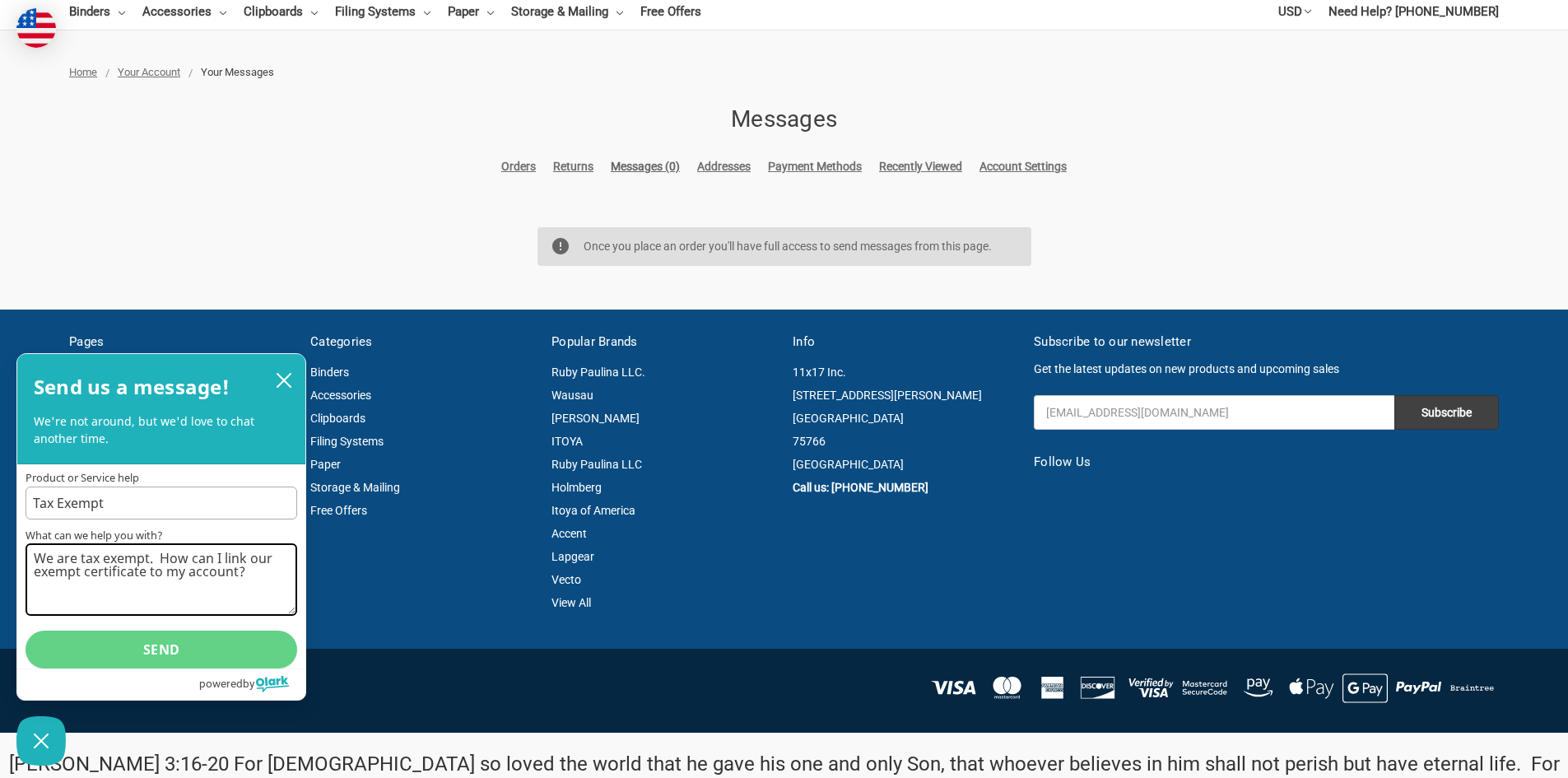
type textarea "We are tax exempt. How can I link our exempt certificate to my account?"
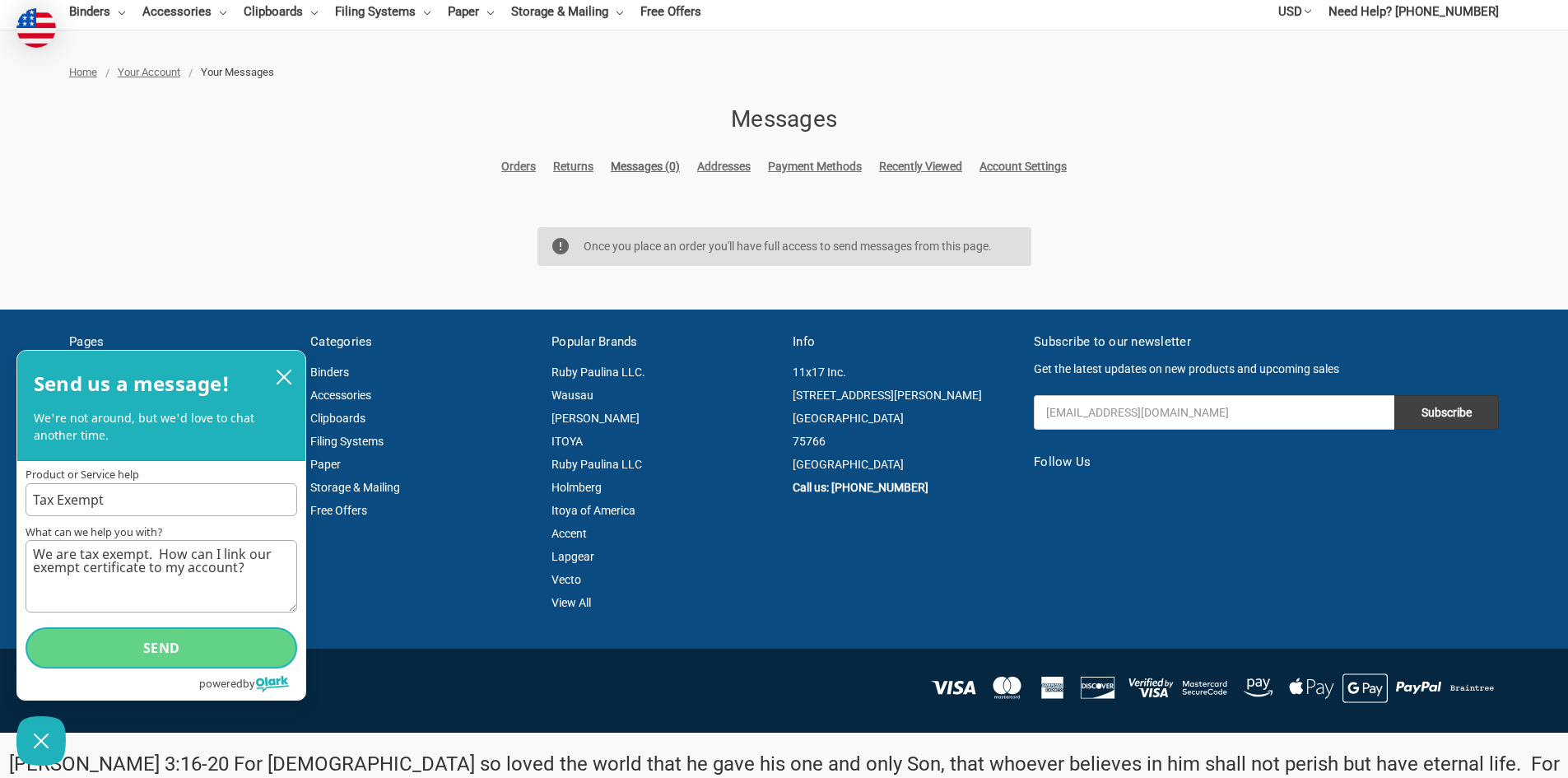
click at [154, 652] on button "Send" at bounding box center [161, 647] width 272 height 41
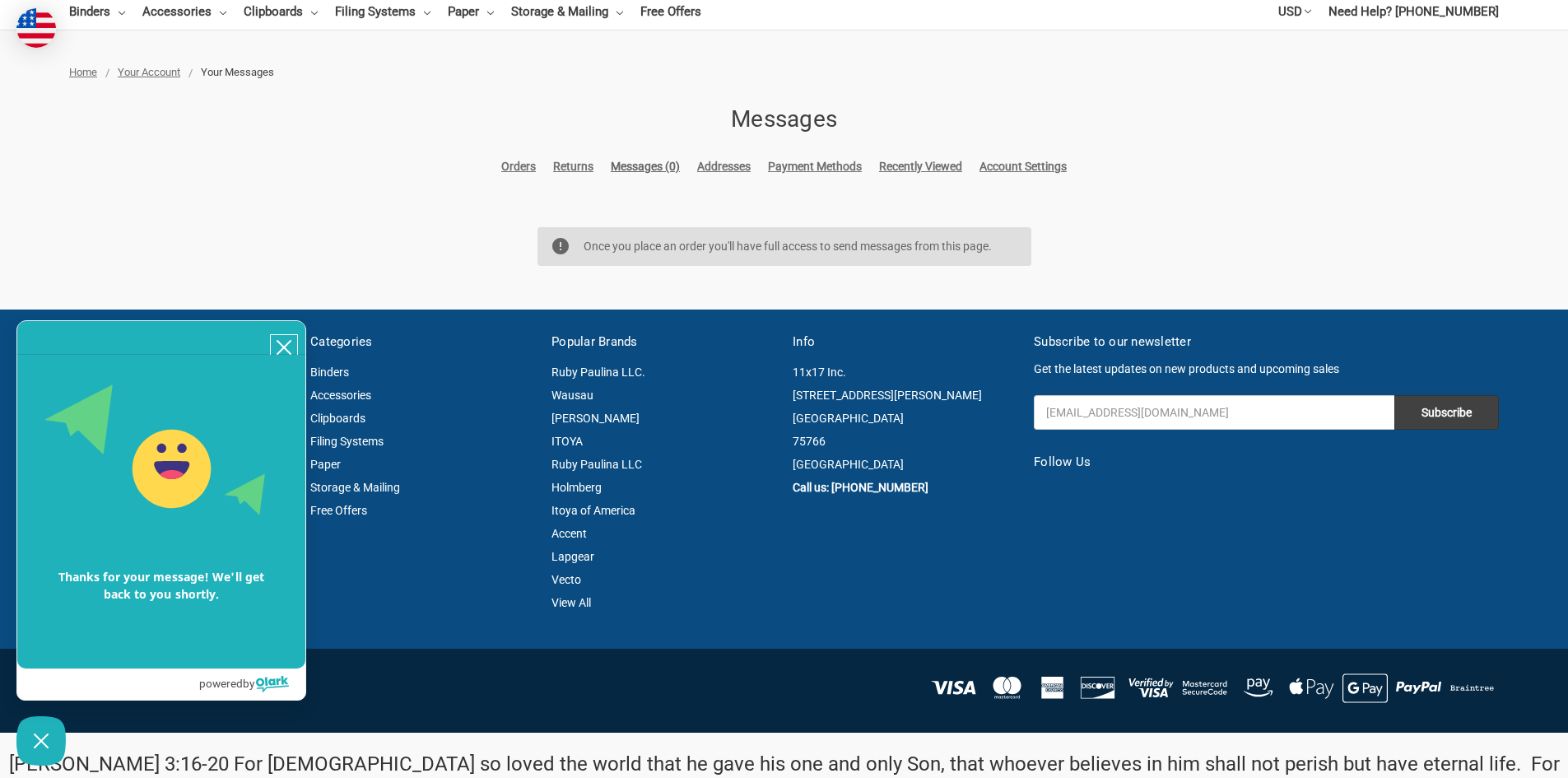
click at [284, 342] on icon "close chatbox" at bounding box center [284, 348] width 17 height 17
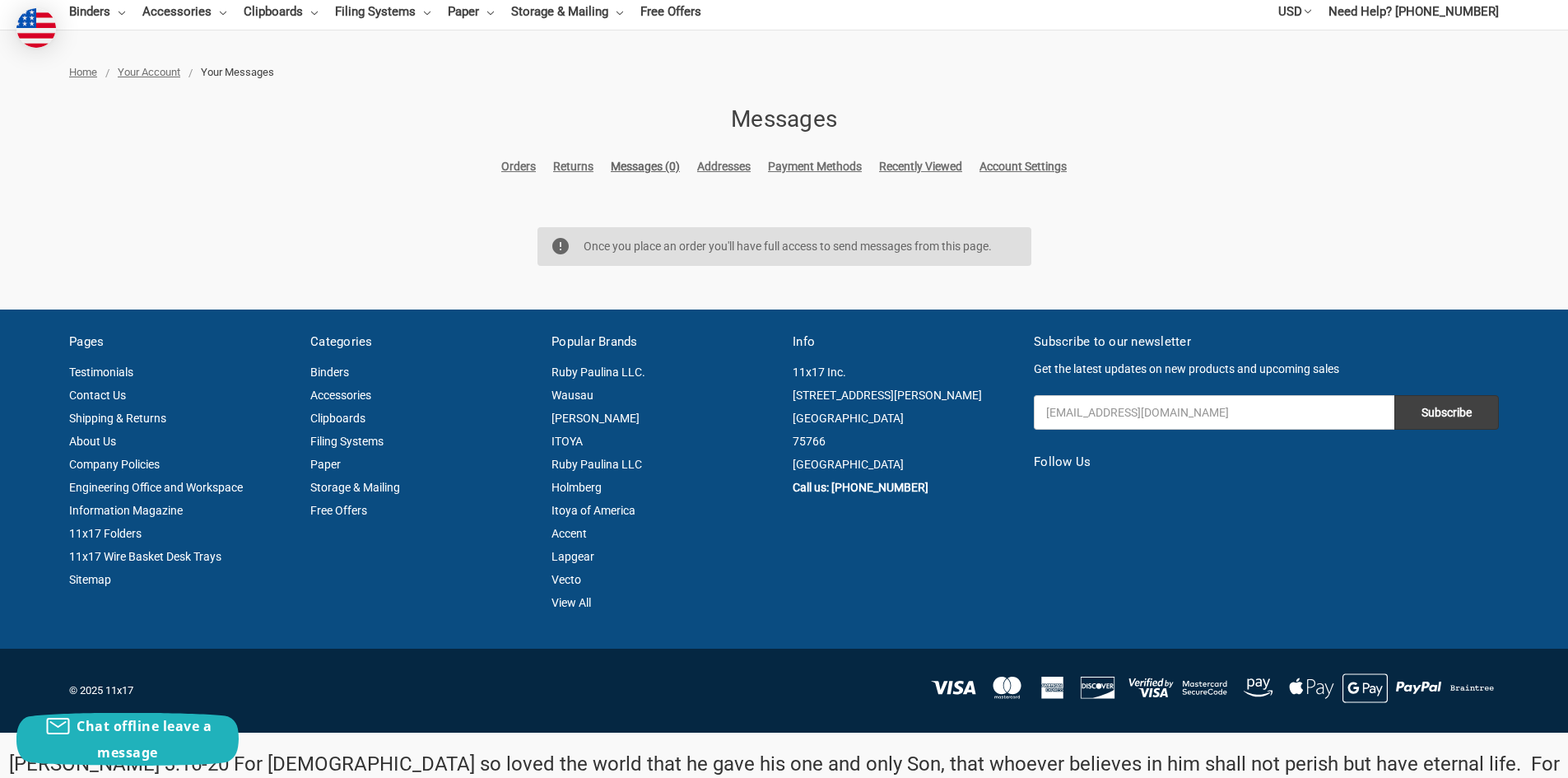
scroll to position [0, 0]
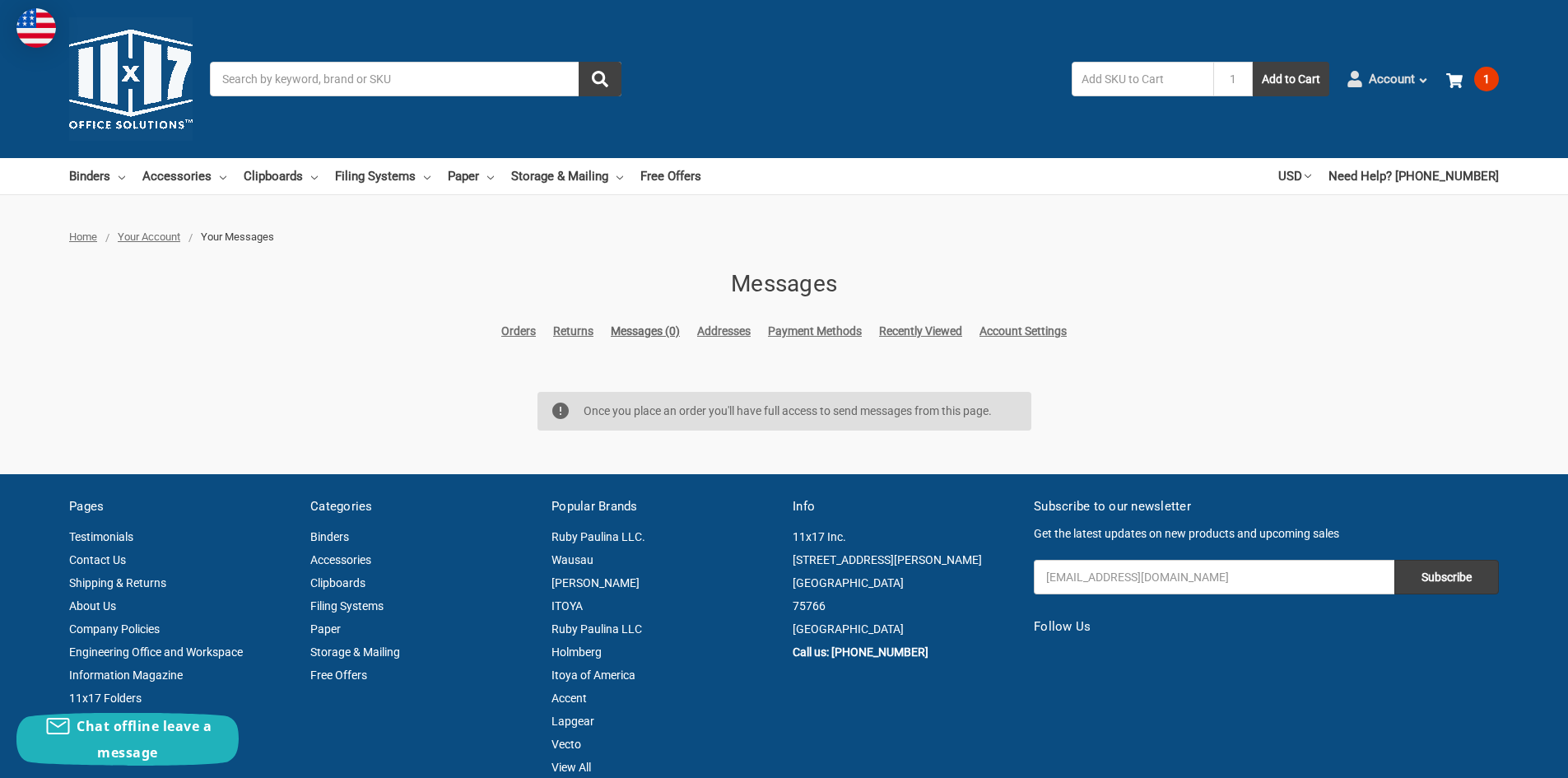
click at [1423, 79] on icon at bounding box center [1423, 81] width 12 height 12
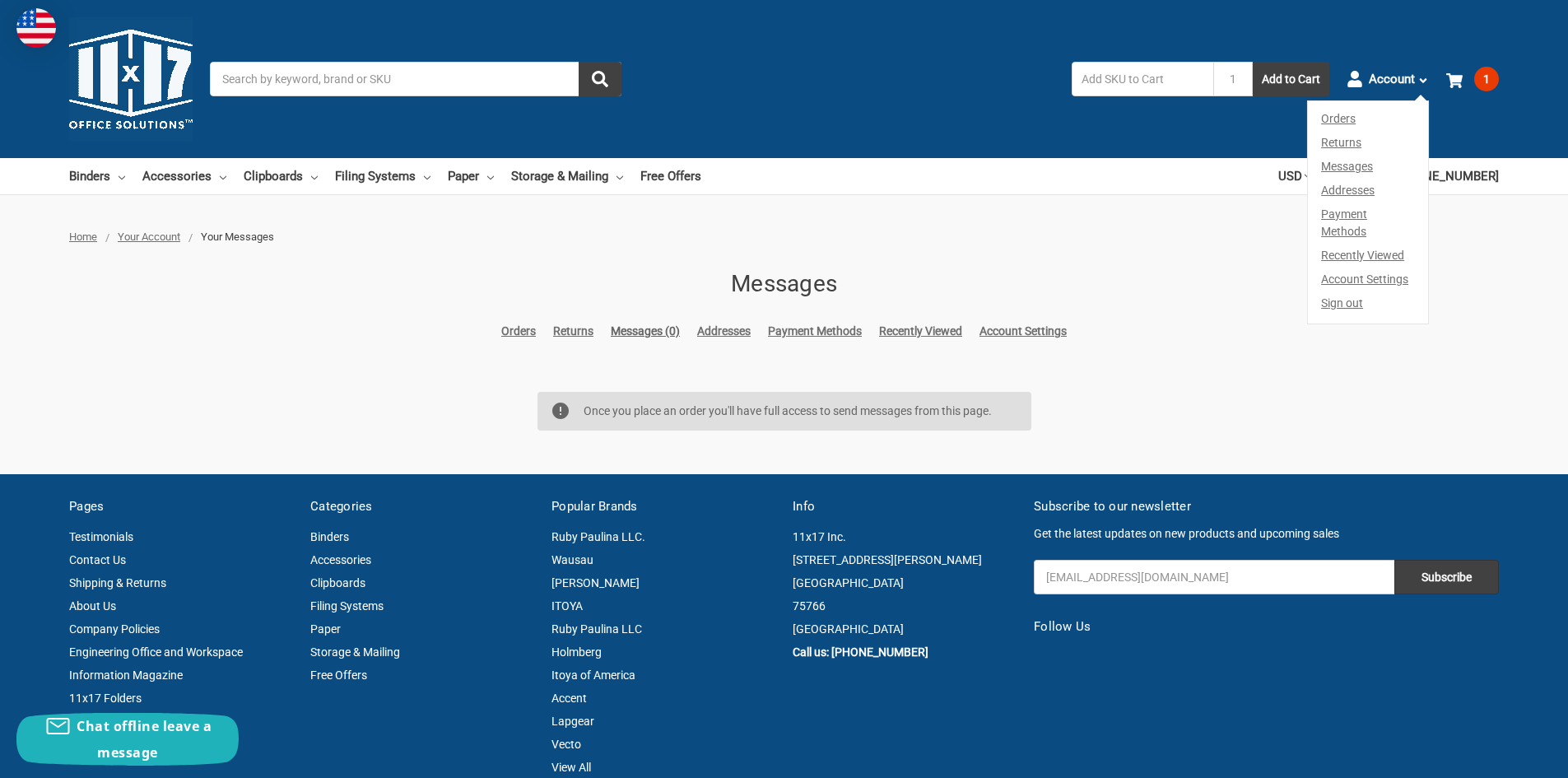
click at [1342, 292] on link "Sign out" at bounding box center [1368, 308] width 120 height 32
